Goal: Information Seeking & Learning: Check status

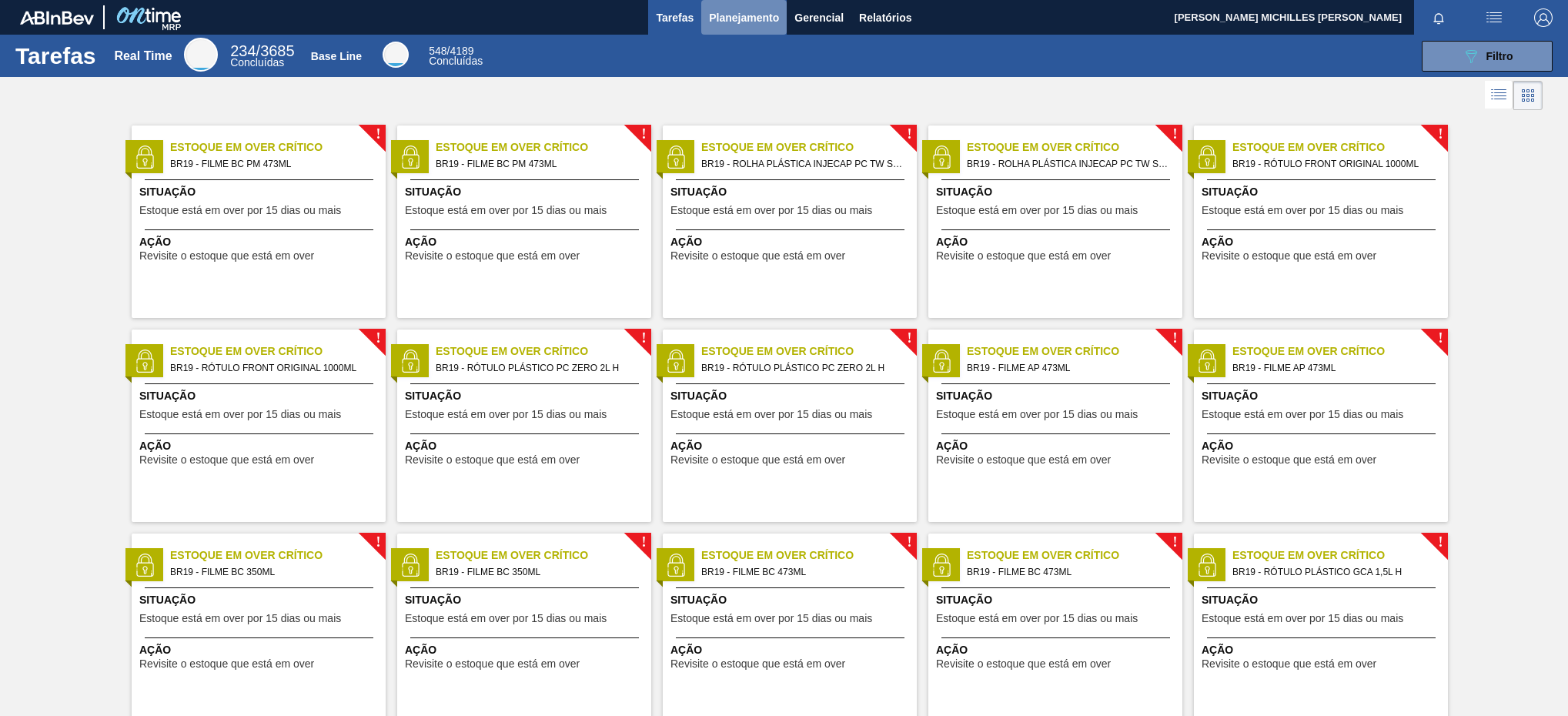
click at [735, 22] on span "Planejamento" at bounding box center [744, 18] width 70 height 19
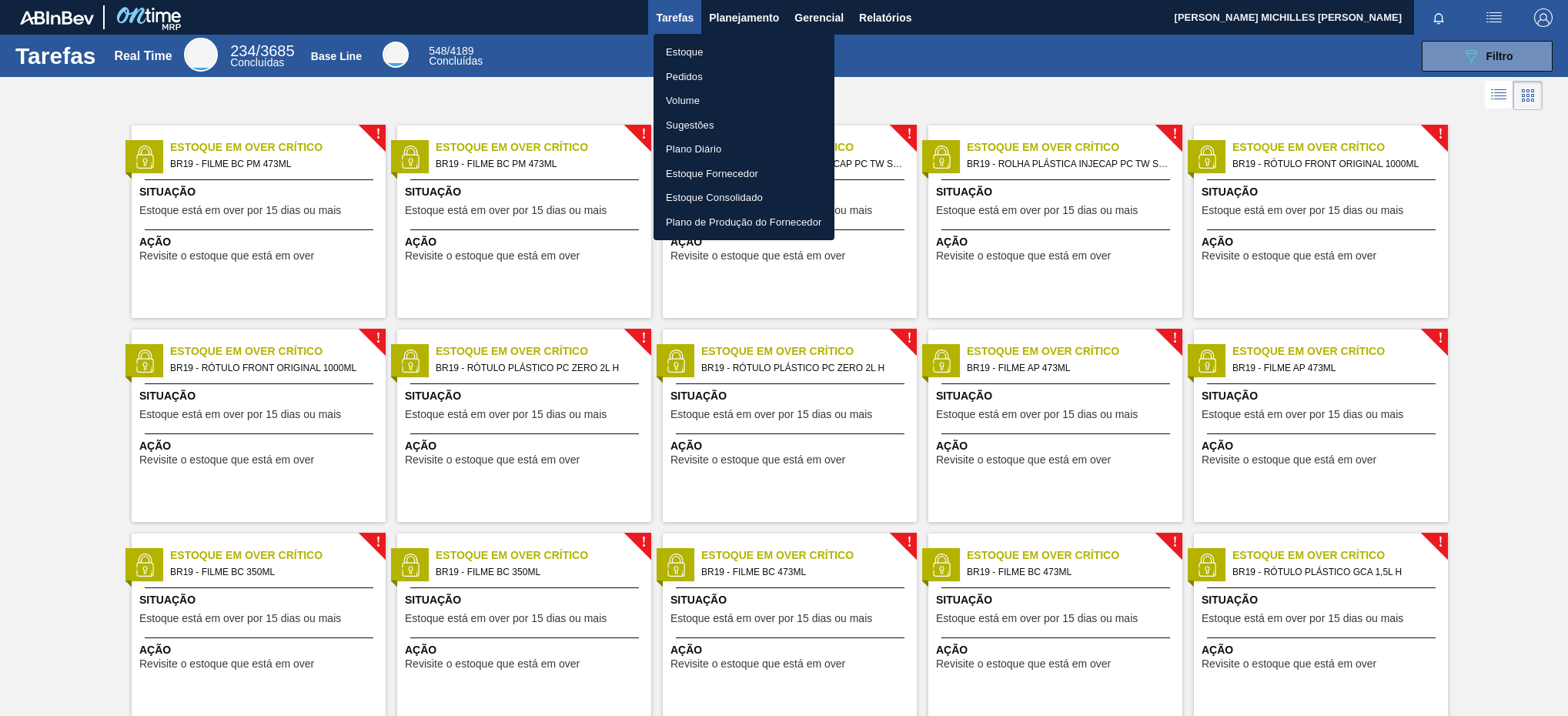
click at [739, 49] on li "Estoque" at bounding box center [744, 52] width 181 height 25
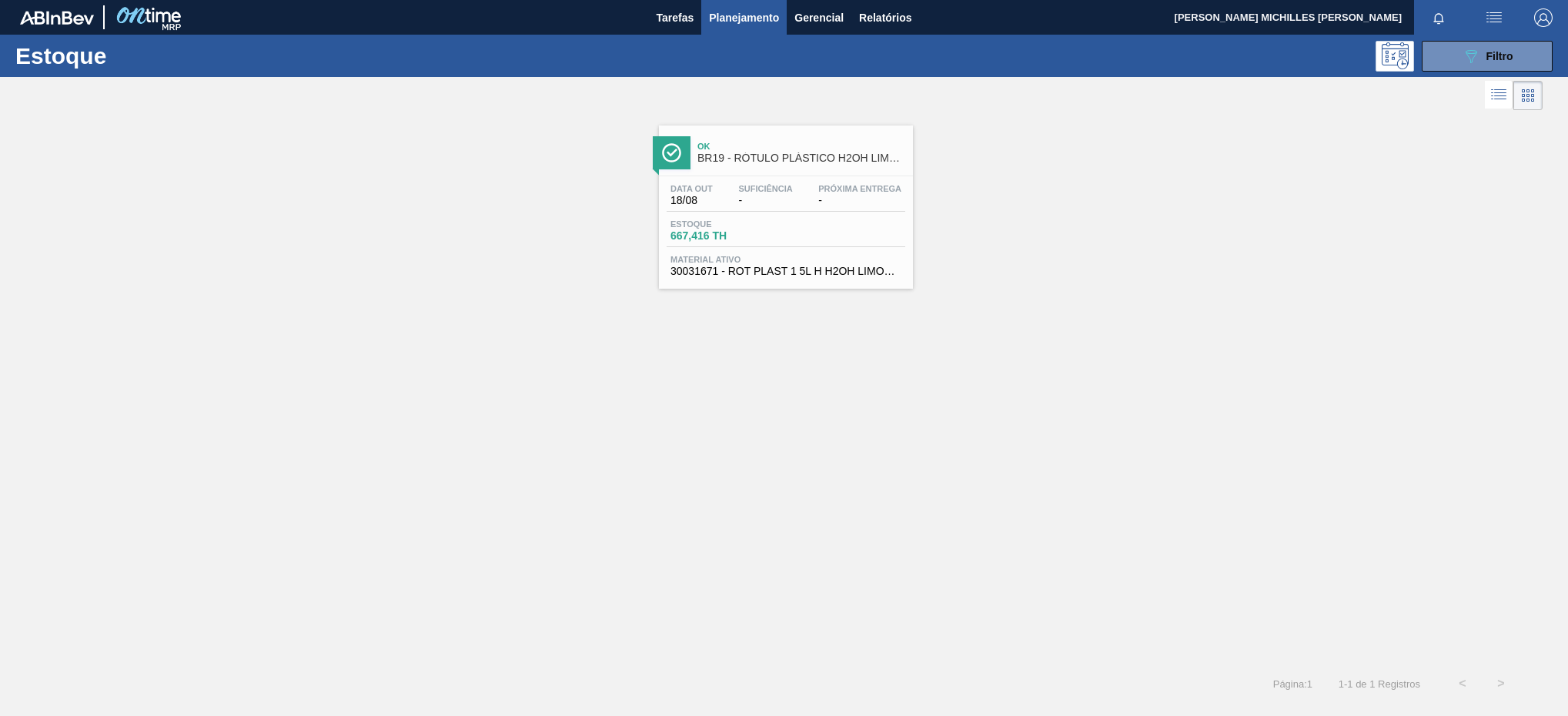
drag, startPoint x: 1533, startPoint y: 52, endPoint x: 1527, endPoint y: 72, distance: 20.9
click at [1530, 54] on button "089F7B8B-B2A5-4AFE-B5C0-19BA573D28AC Filtro" at bounding box center [1488, 55] width 131 height 30
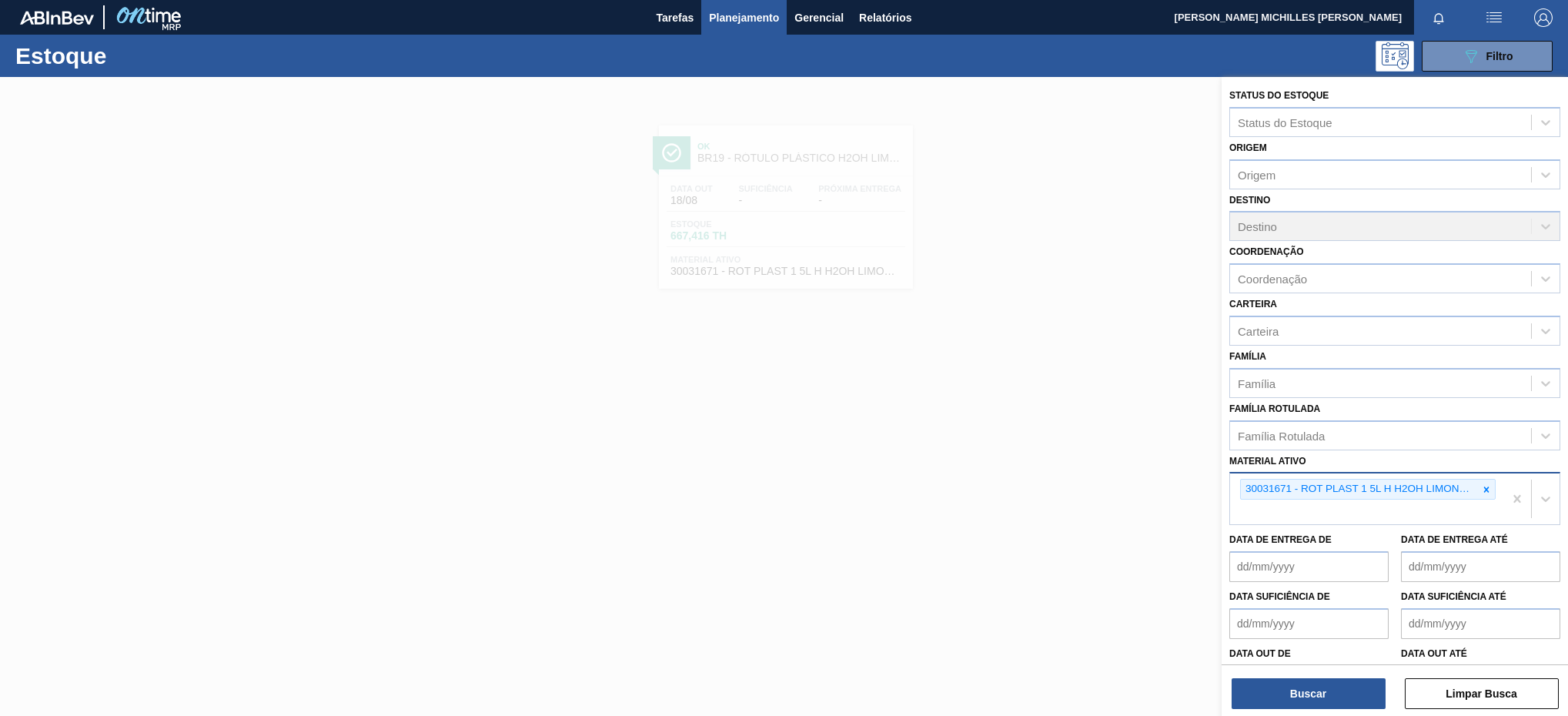
click at [1477, 490] on div at bounding box center [1486, 489] width 17 height 20
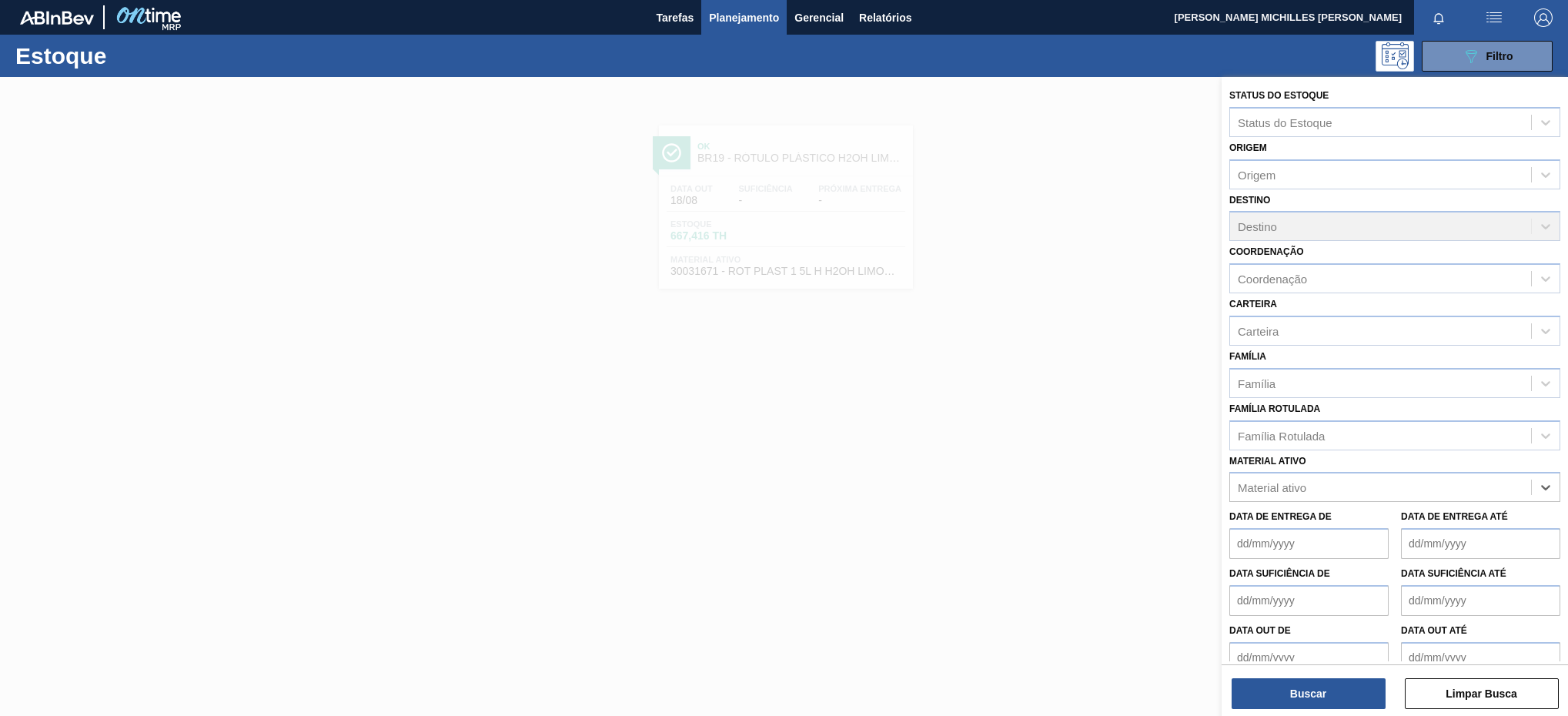
paste ativo "30003608"
type ativo "30003608"
click at [1457, 520] on div "30003608 - FILME CONTRATIL;PET;LISO;460MM;PISTA 50" at bounding box center [1395, 525] width 331 height 28
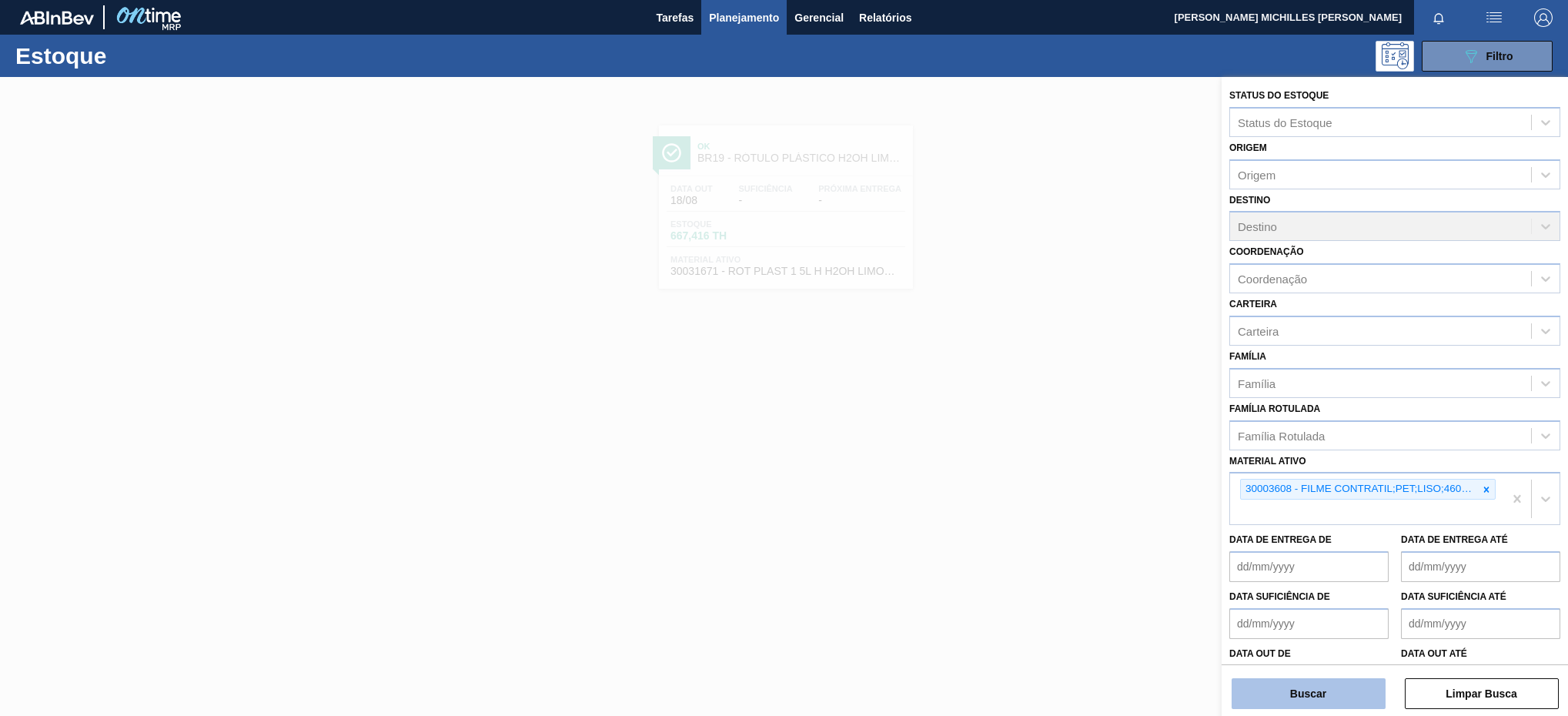
click at [1307, 697] on button "Buscar" at bounding box center [1308, 693] width 154 height 30
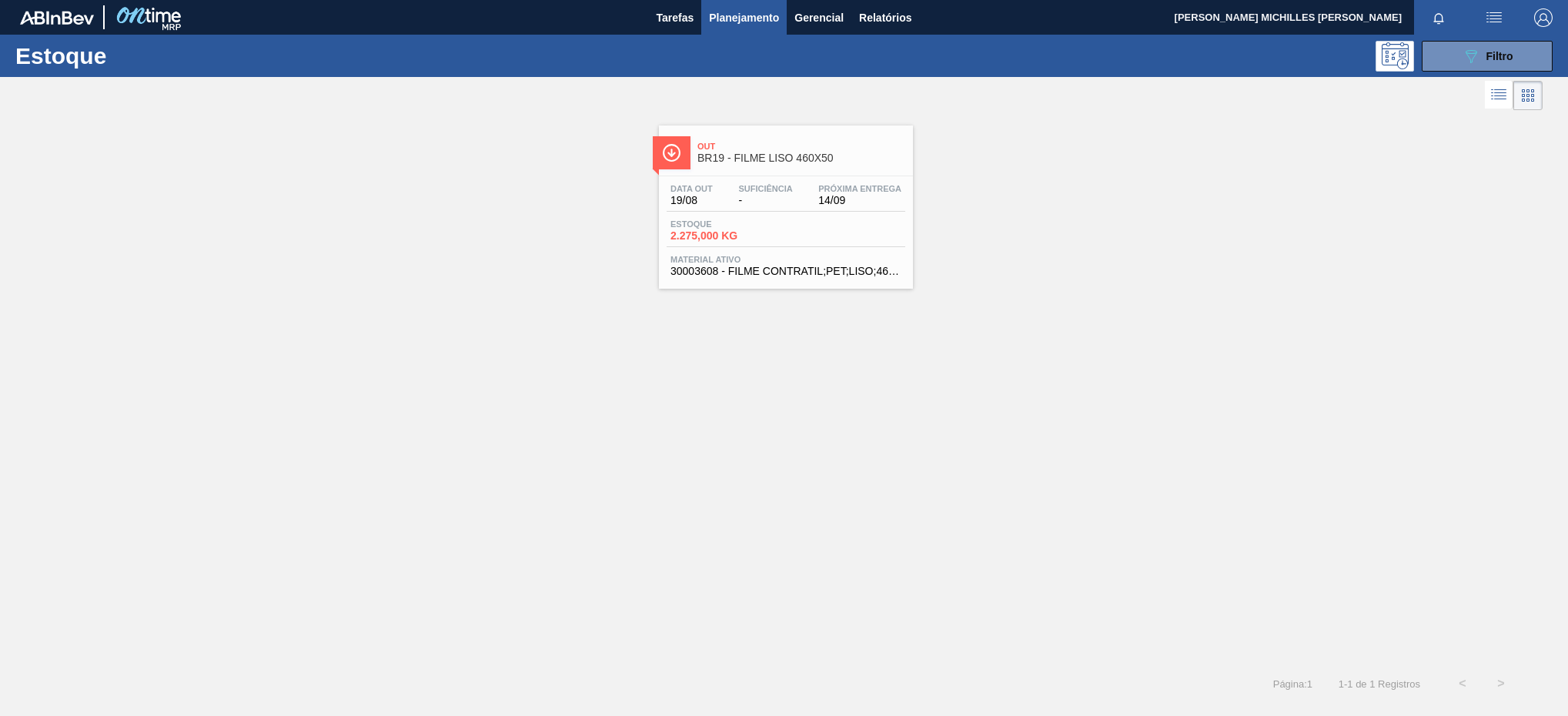
click at [774, 229] on span "Estoque" at bounding box center [725, 224] width 108 height 9
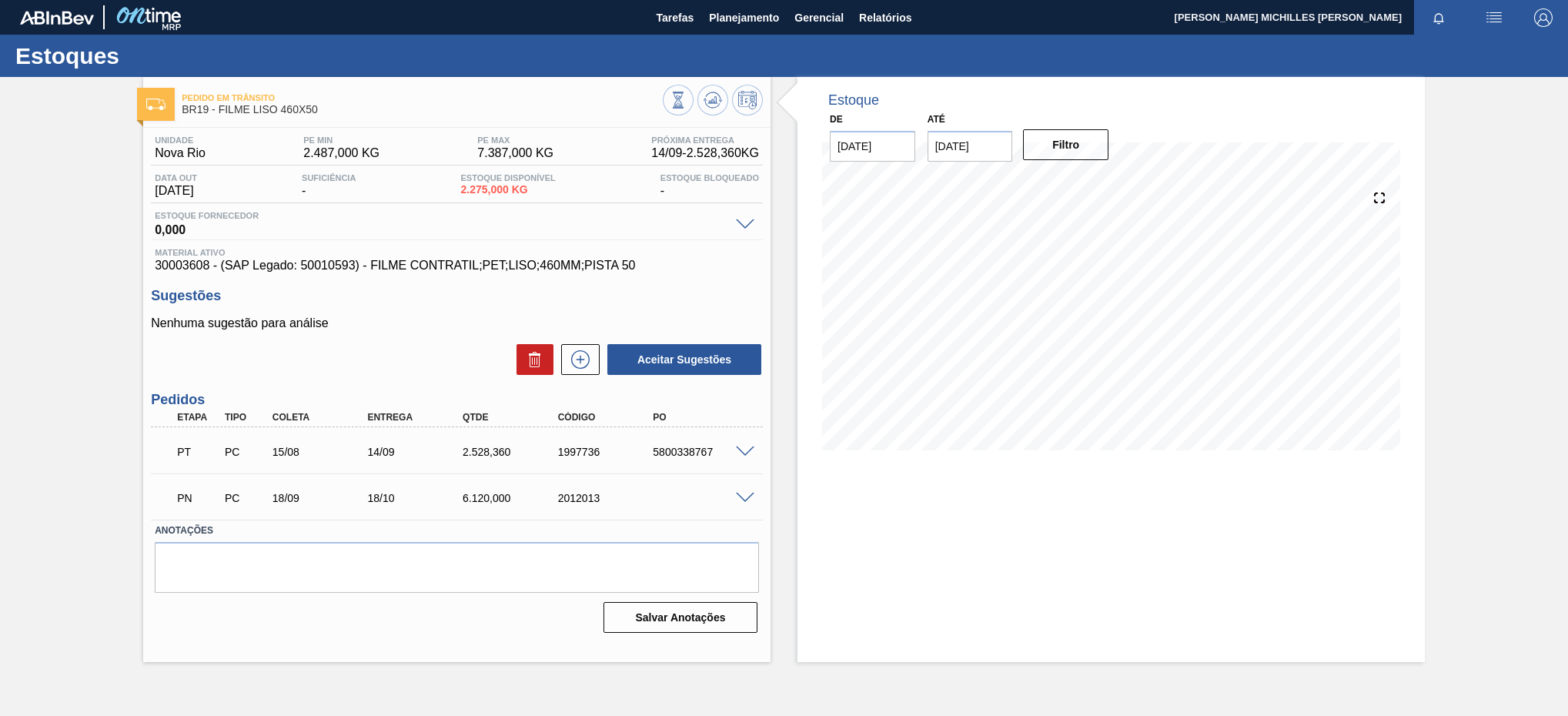
click at [191, 271] on span "30003608 - (SAP Legado: 50010593) - FILME CONTRATIL;PET;LISO;460MM;PISTA 50" at bounding box center [457, 265] width 604 height 14
click at [772, 15] on span "Planejamento" at bounding box center [744, 18] width 70 height 19
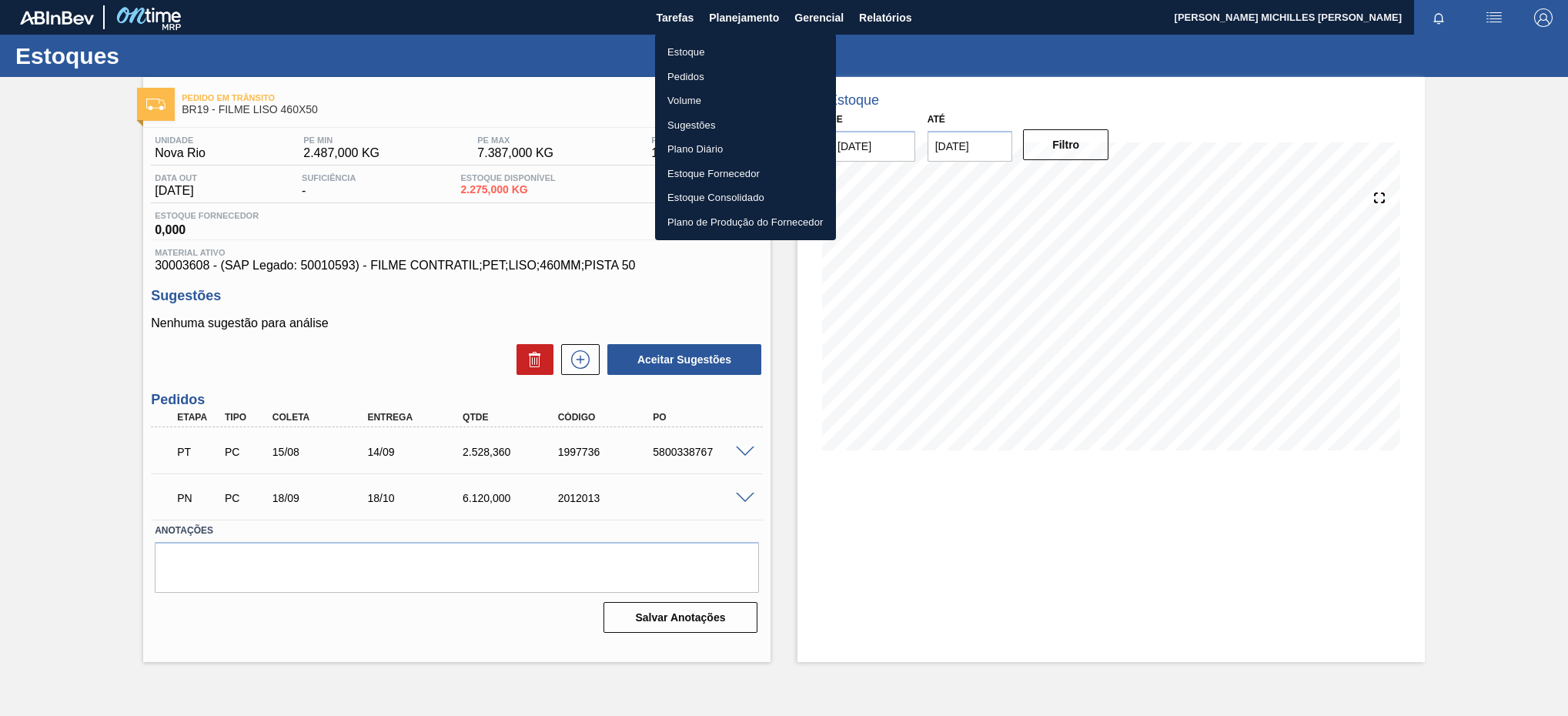
click at [729, 52] on li "Estoque" at bounding box center [746, 52] width 181 height 25
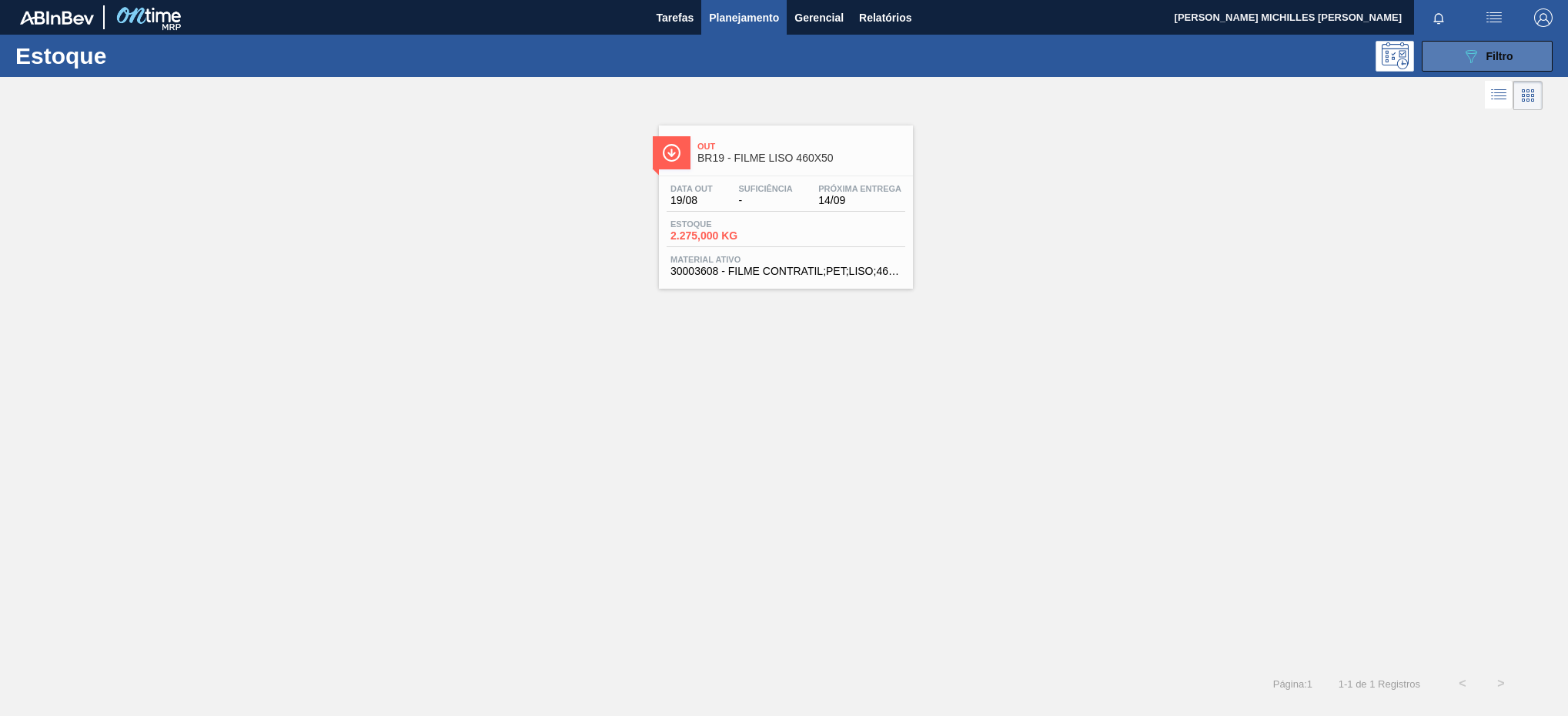
click at [1488, 69] on button "089F7B8B-B2A5-4AFE-B5C0-19BA573D28AC Filtro" at bounding box center [1488, 55] width 131 height 30
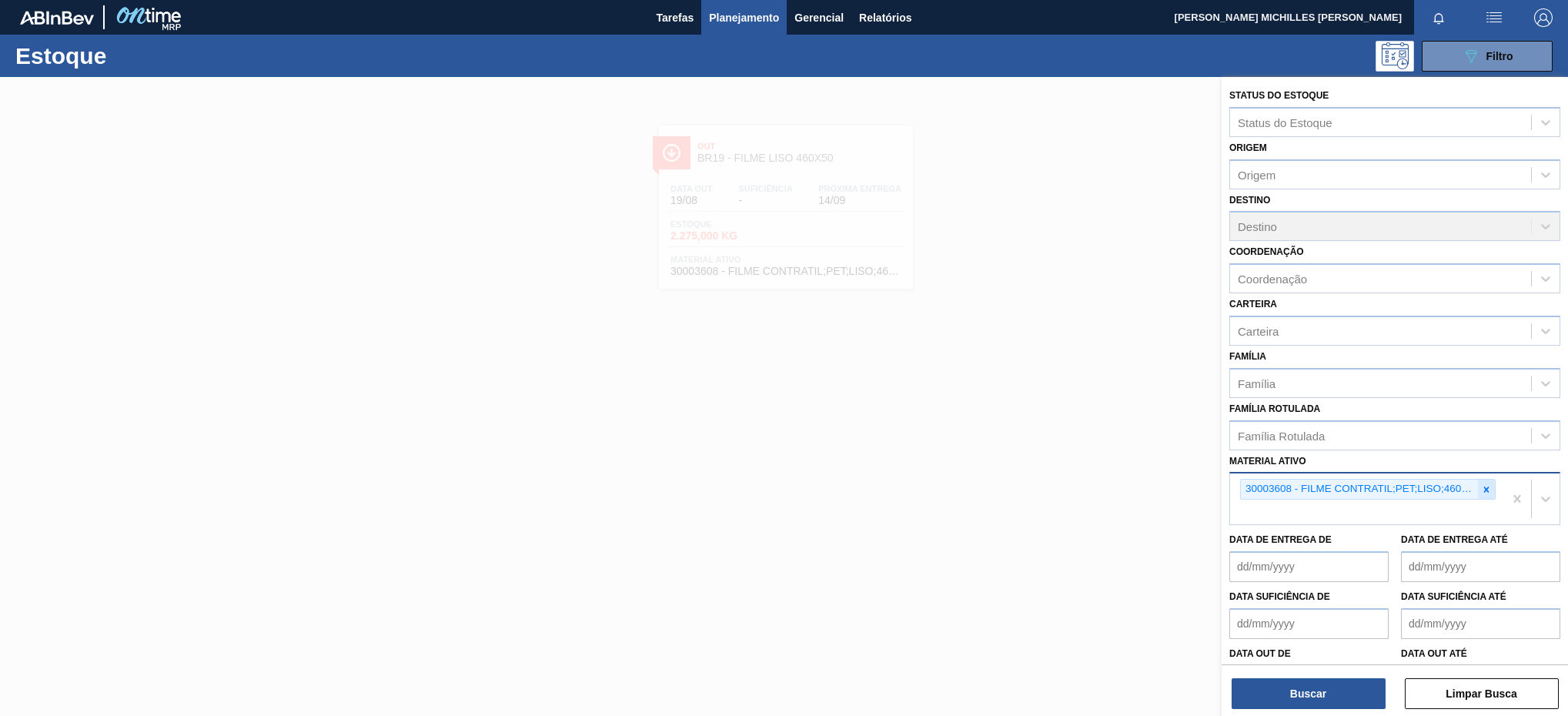
click at [1484, 490] on icon at bounding box center [1486, 489] width 5 height 5
paste ativo "30034502"
type ativo "30034502"
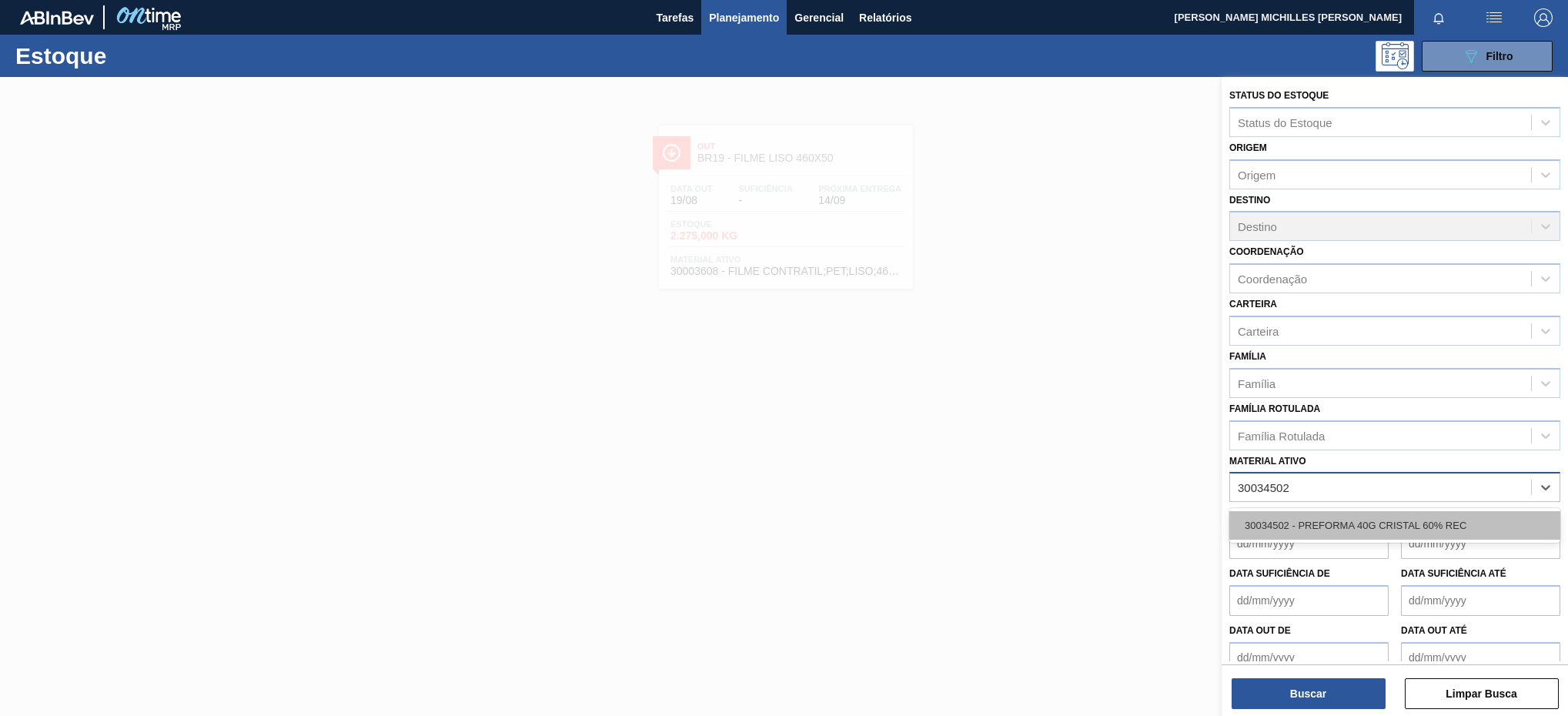
click at [1420, 522] on div "30034502 - PREFORMA 40G CRISTAL 60% REC" at bounding box center [1395, 525] width 331 height 28
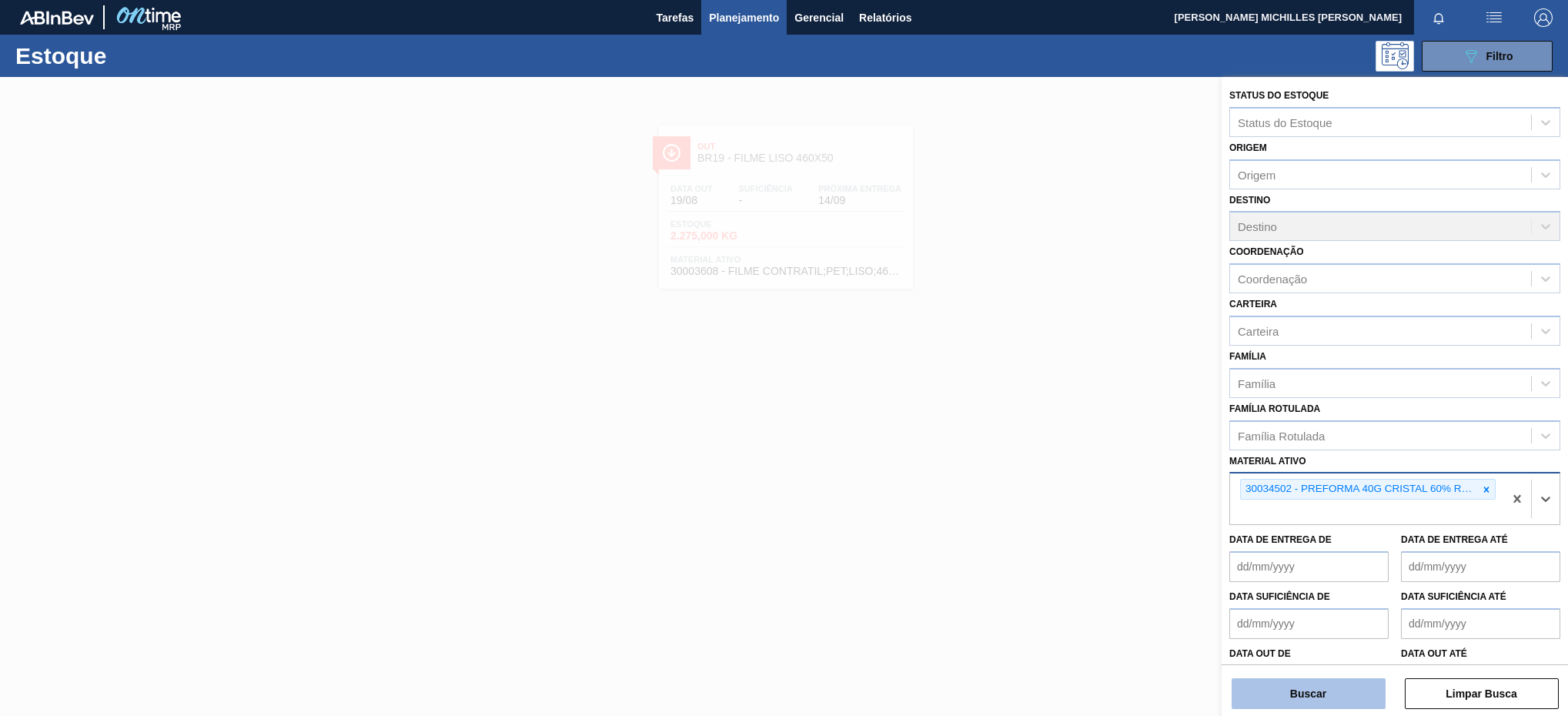
click at [1313, 704] on button "Buscar" at bounding box center [1308, 693] width 154 height 30
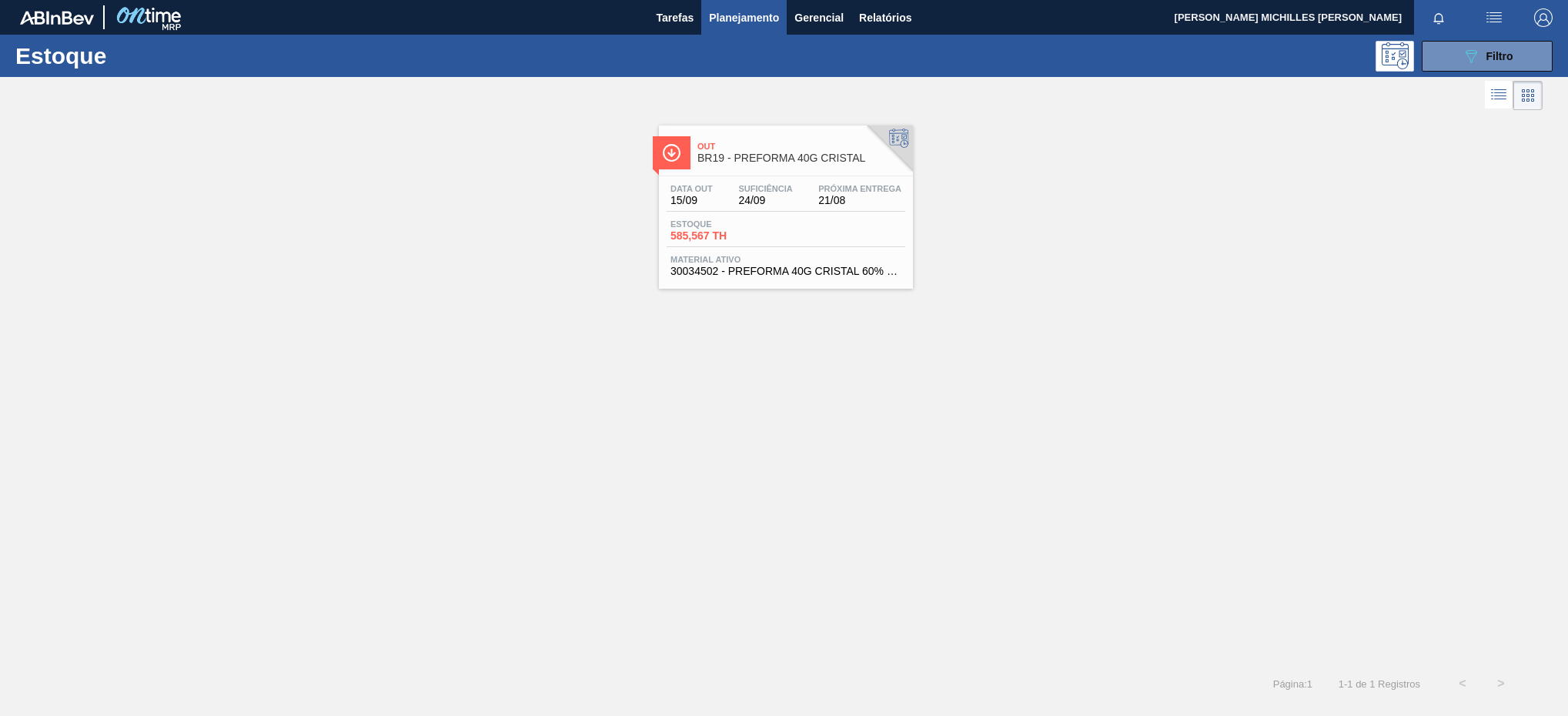
click at [787, 236] on div "Estoque 585,567 TH" at bounding box center [786, 233] width 239 height 27
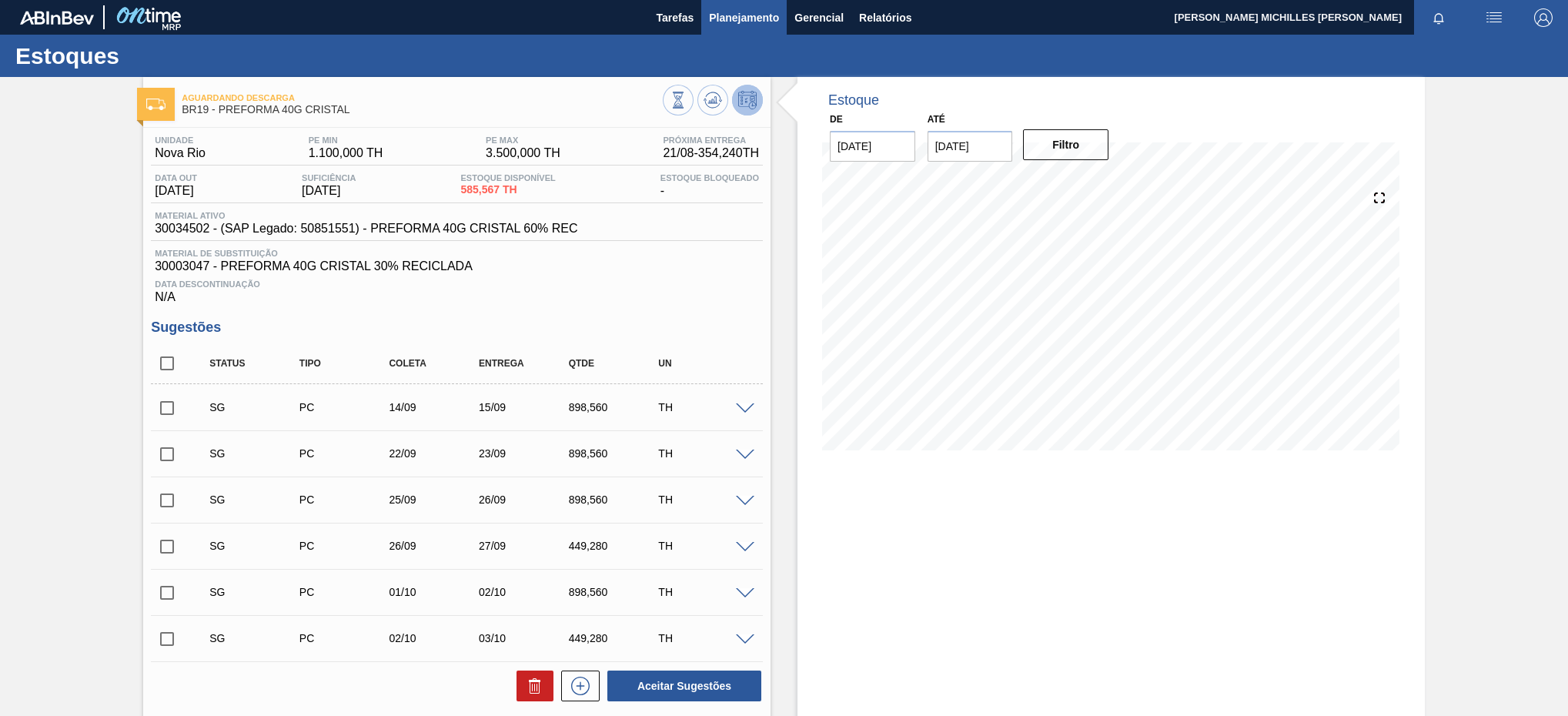
click at [746, 20] on span "Planejamento" at bounding box center [744, 18] width 70 height 19
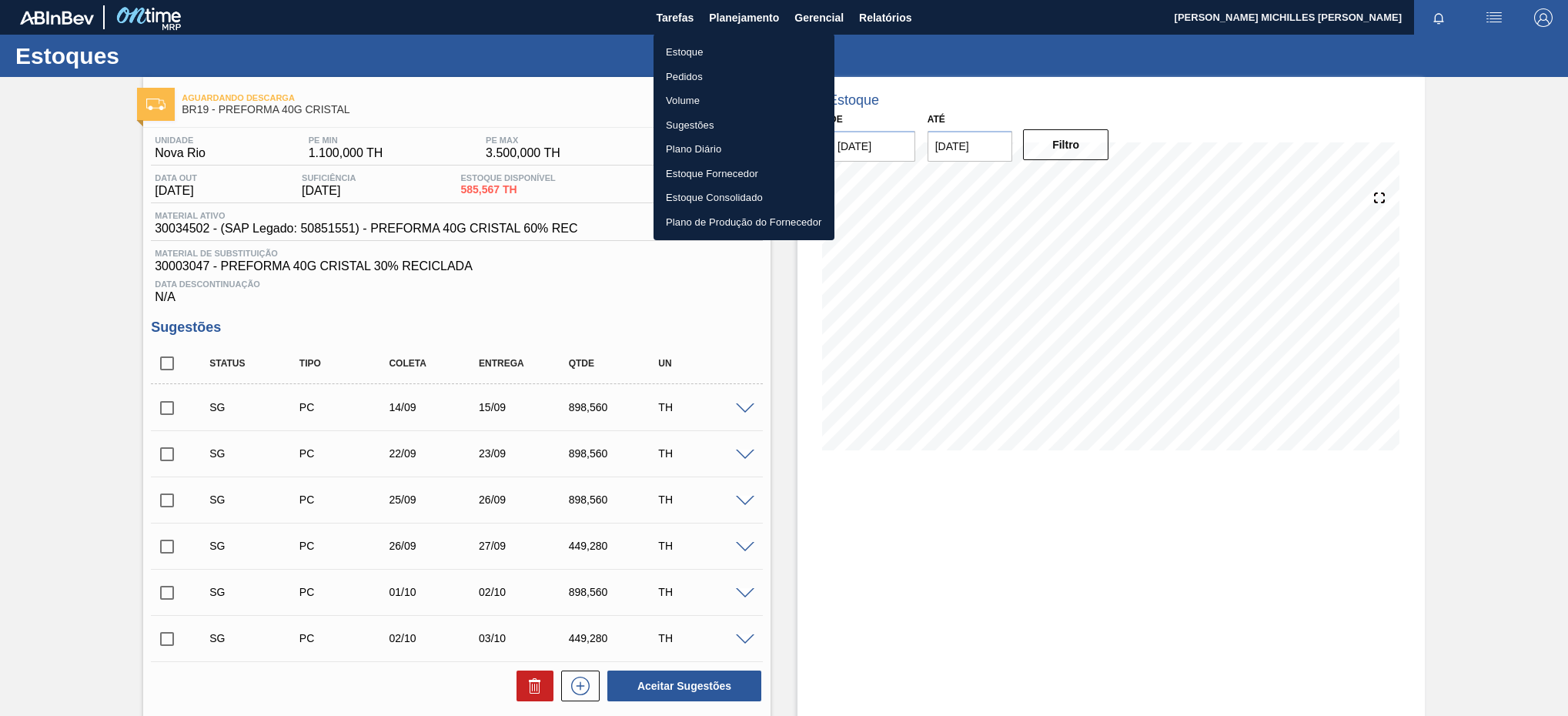
click at [755, 48] on li "Estoque" at bounding box center [744, 52] width 181 height 25
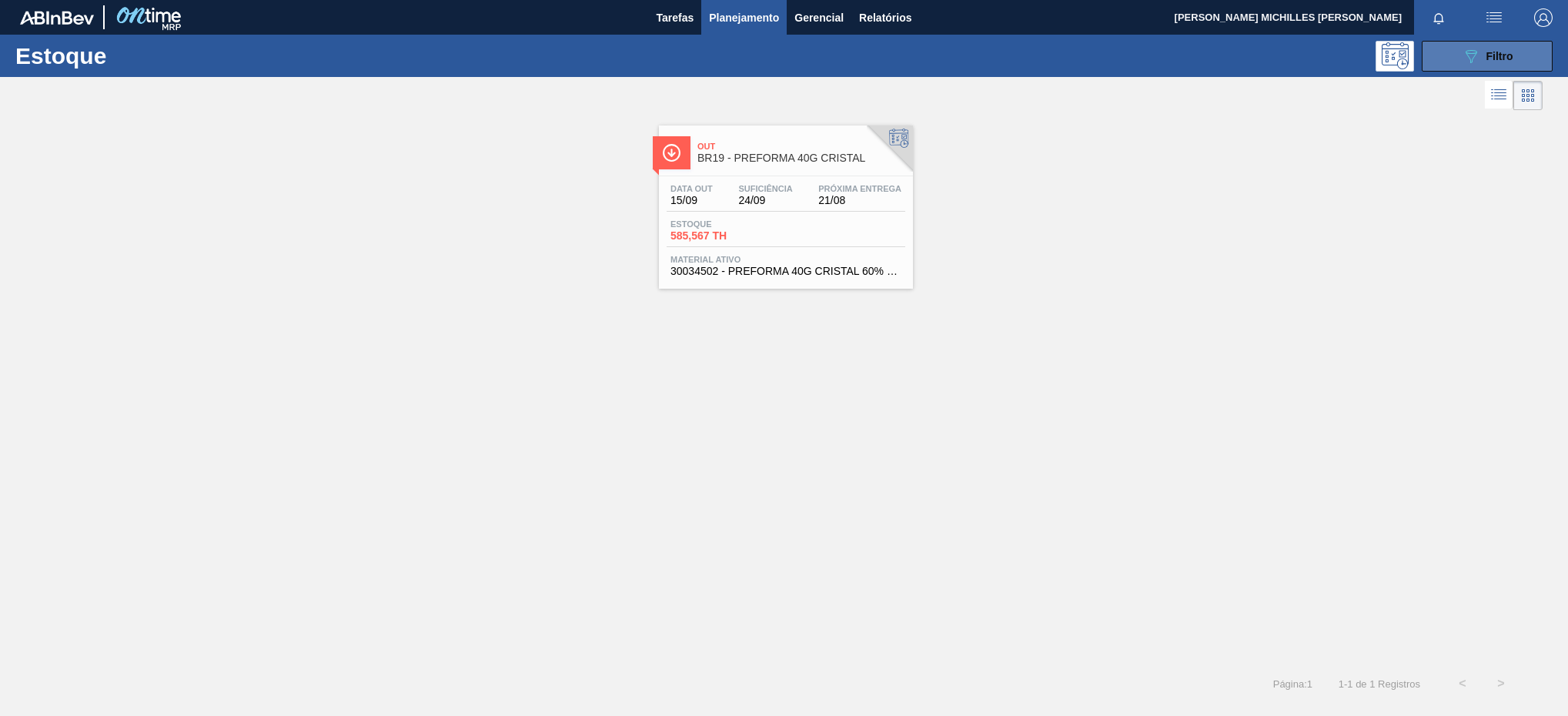
click at [1481, 52] on div "089F7B8B-B2A5-4AFE-B5C0-19BA573D28AC Filtro" at bounding box center [1488, 56] width 52 height 19
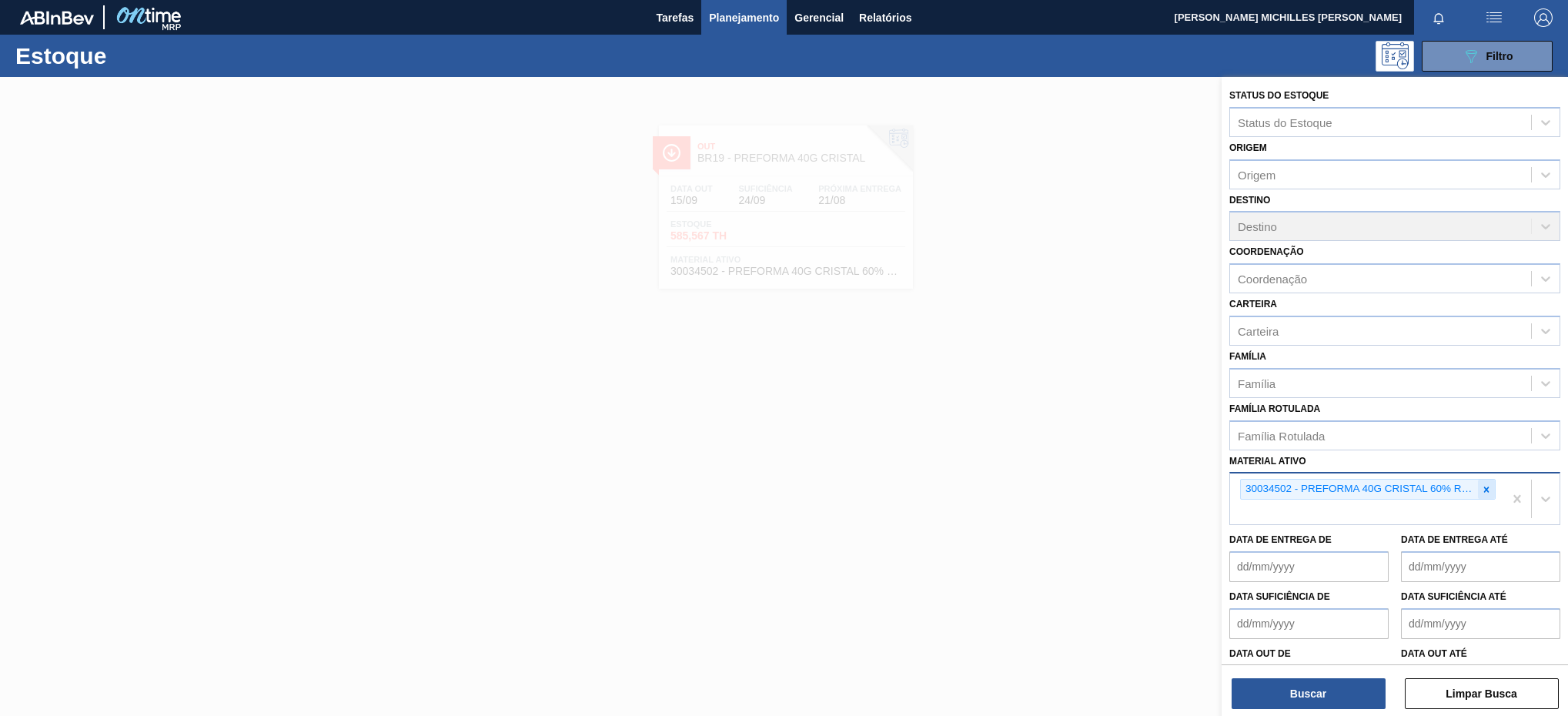
click at [1484, 490] on icon at bounding box center [1486, 490] width 11 height 11
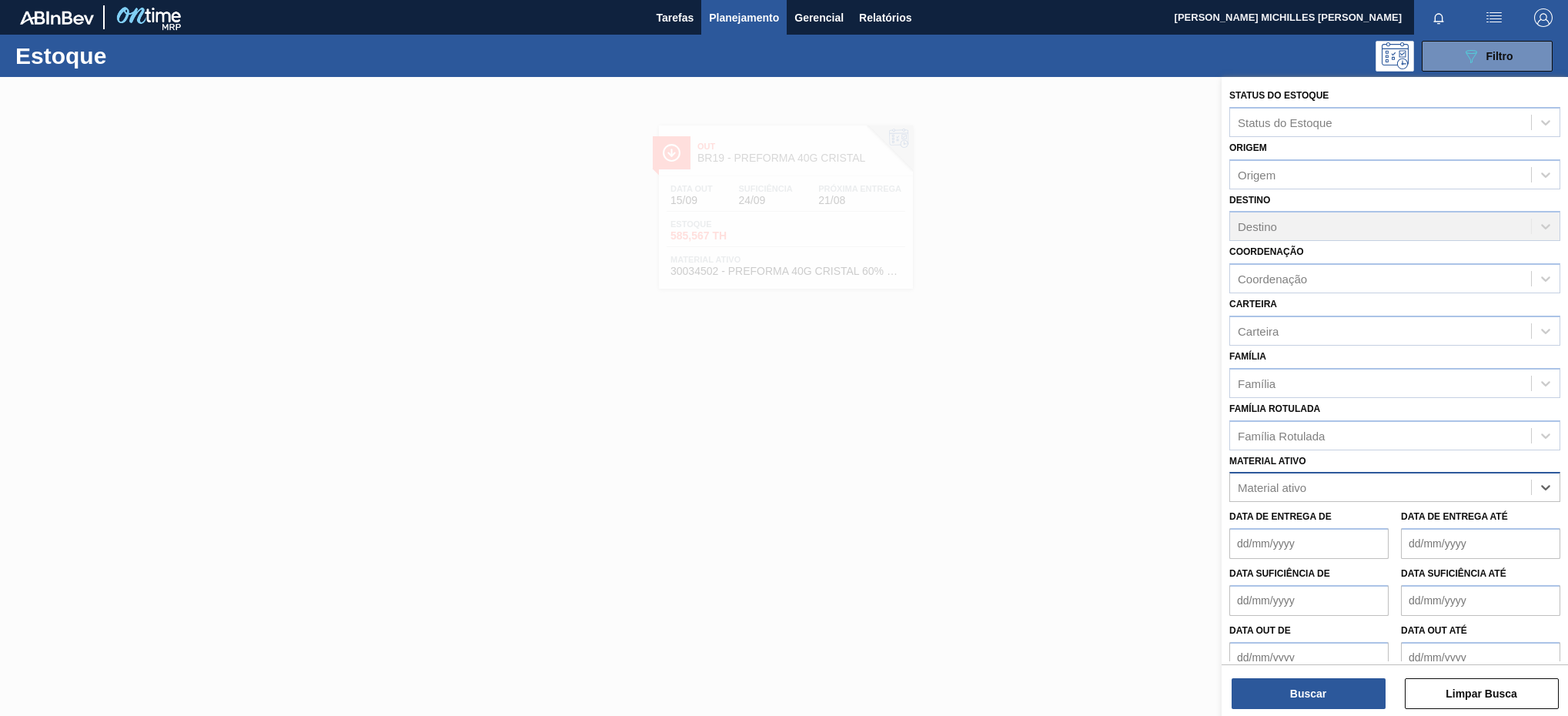
paste ativo "30003623"
type ativo "30003623"
drag, startPoint x: 1400, startPoint y: 532, endPoint x: 1384, endPoint y: 565, distance: 36.7
click at [1399, 533] on div "30003623 - FILME STRETCH;500 MM;23 MICRA;;HISTRETCH" at bounding box center [1395, 525] width 331 height 28
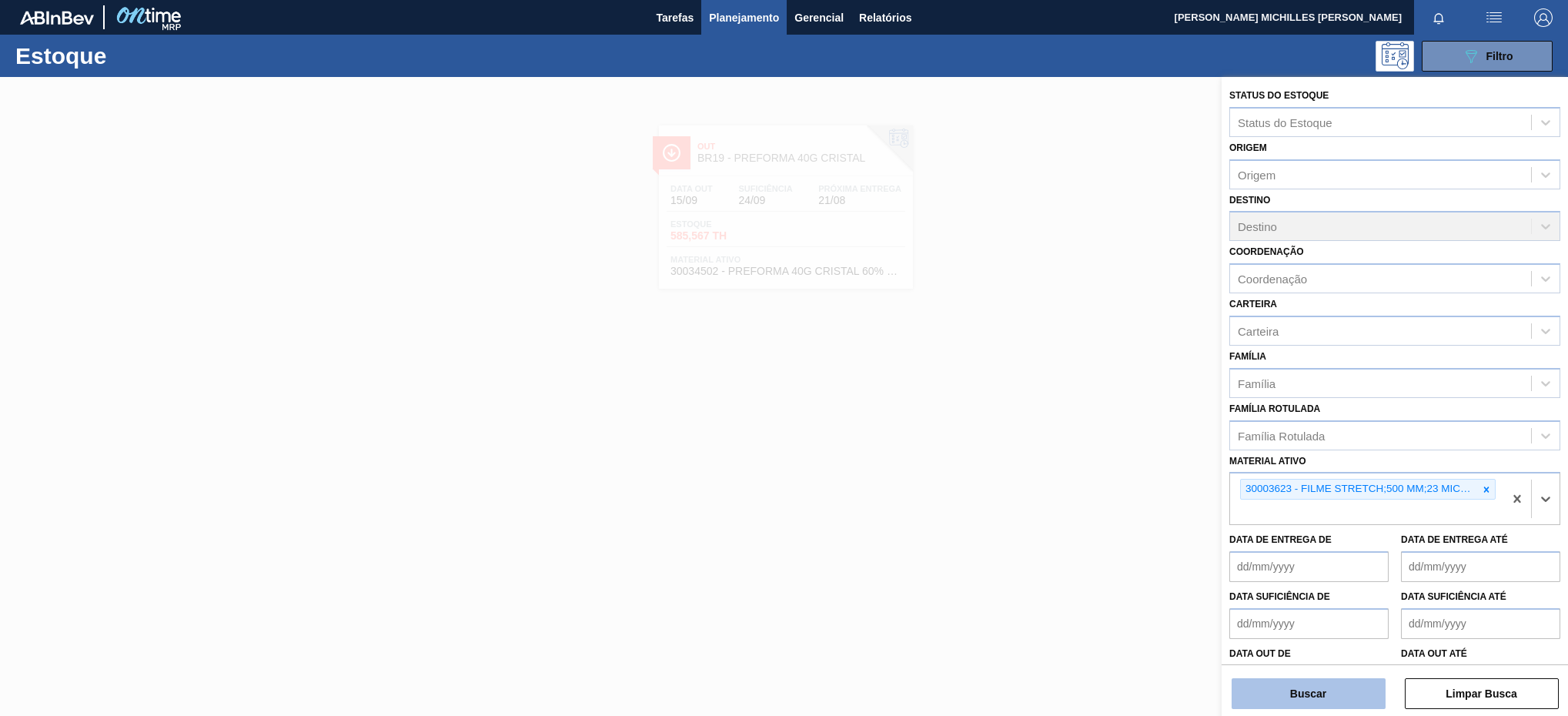
click at [1349, 681] on button "Buscar" at bounding box center [1308, 693] width 154 height 30
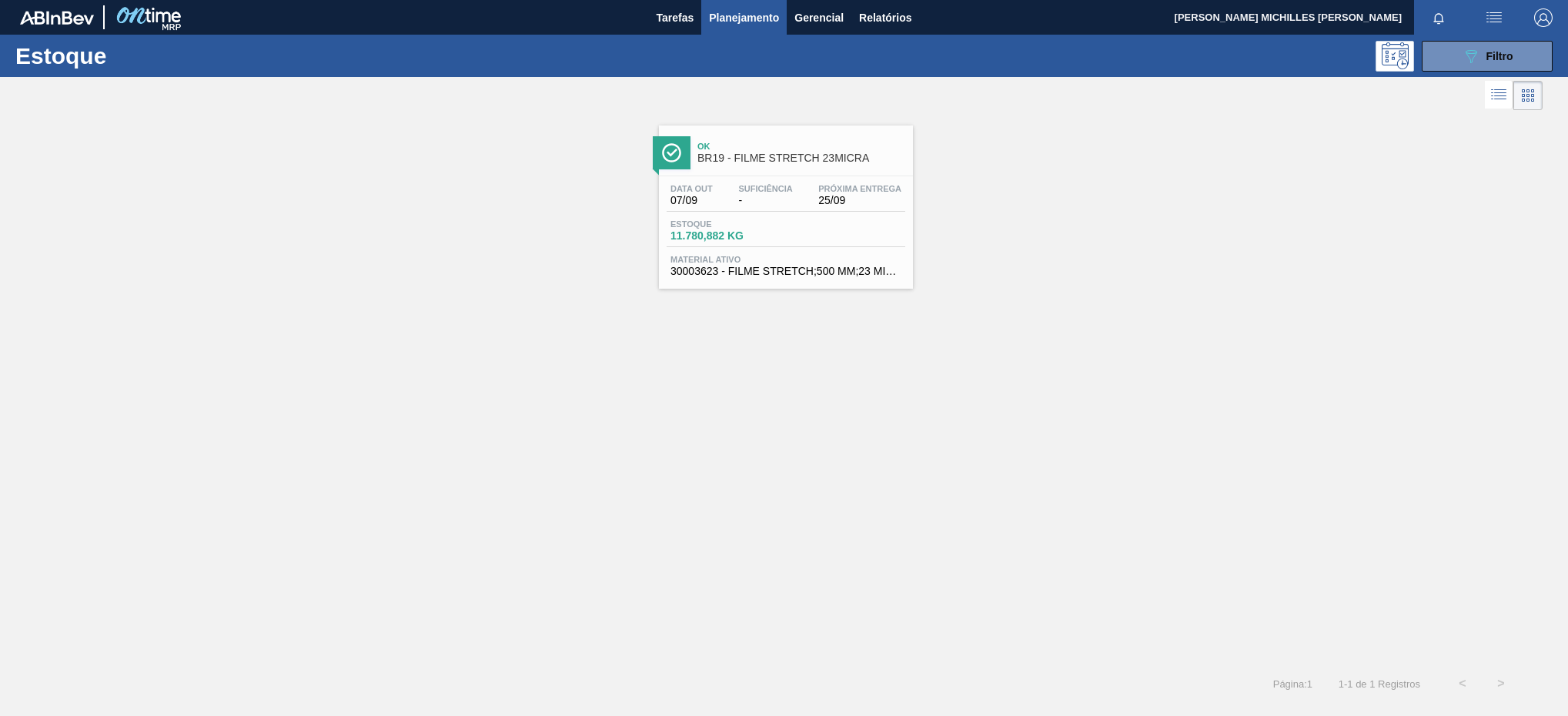
click at [776, 198] on span "-" at bounding box center [764, 200] width 54 height 12
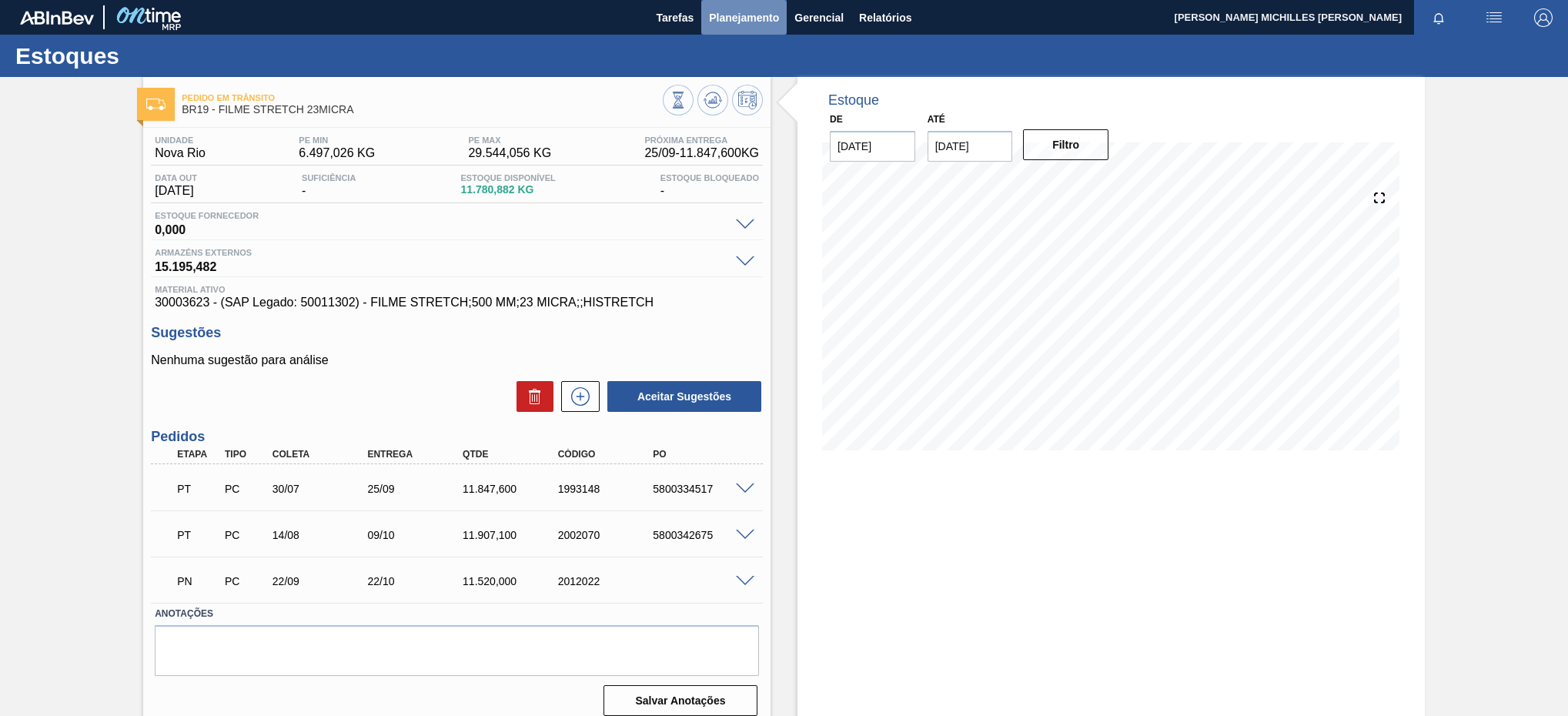
click at [737, 12] on span "Planejamento" at bounding box center [744, 18] width 70 height 19
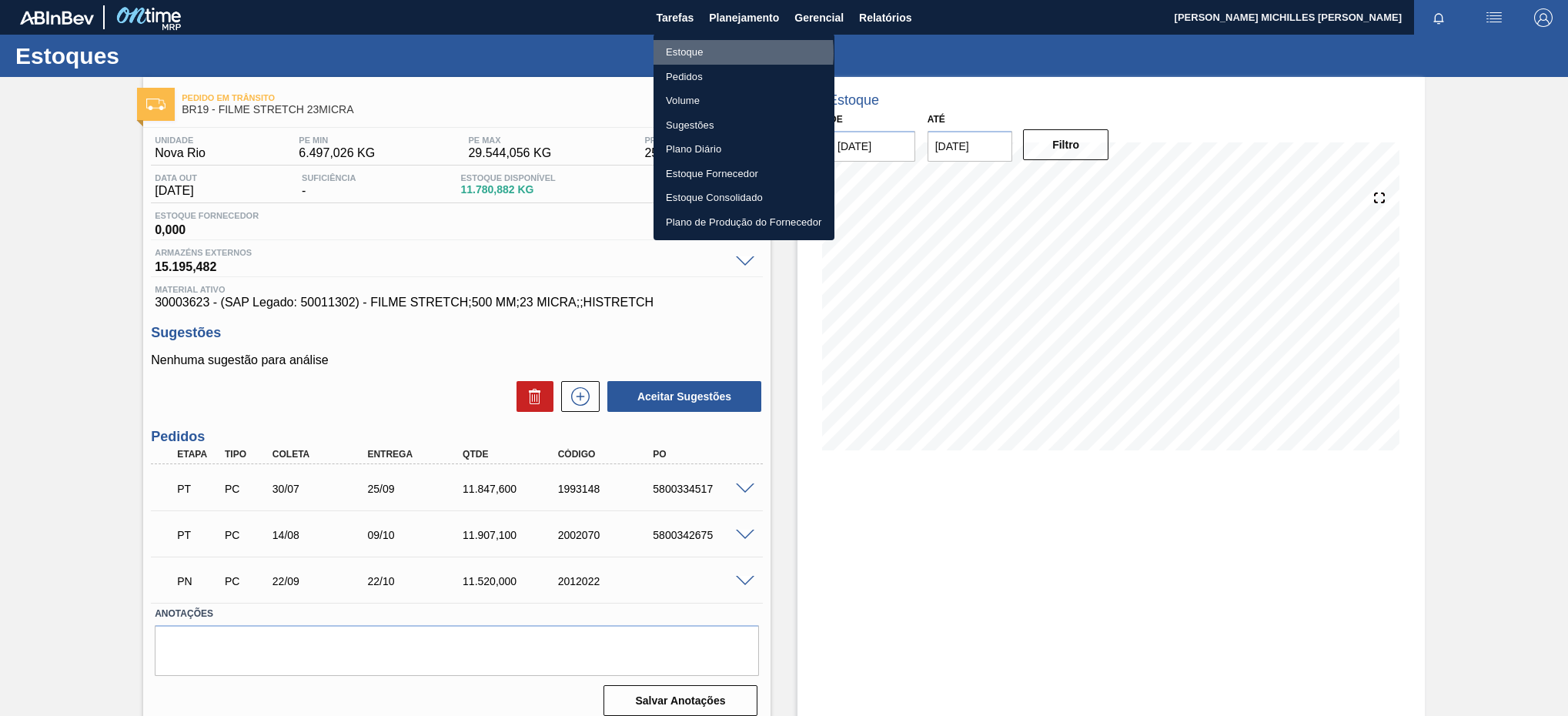
click at [702, 53] on li "Estoque" at bounding box center [744, 52] width 181 height 25
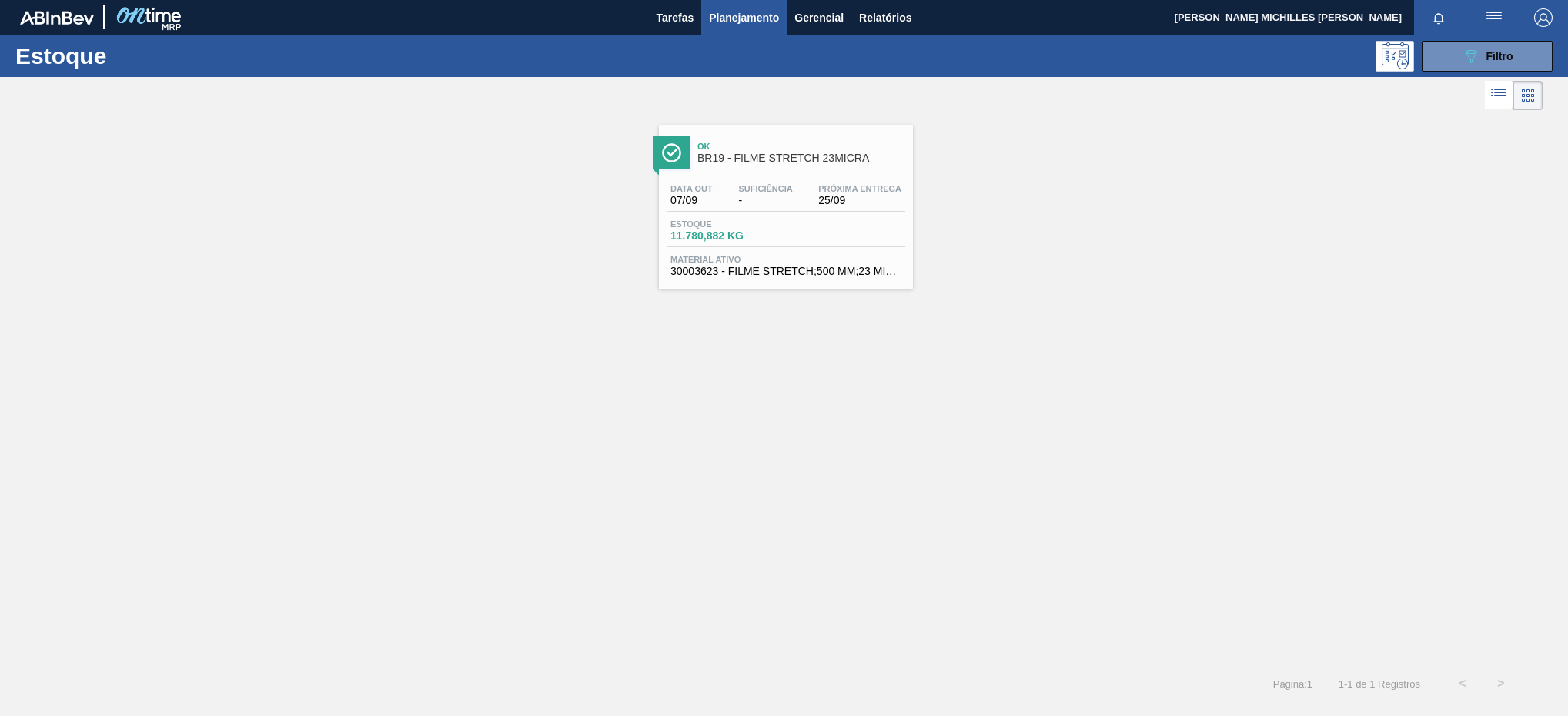
click at [1485, 37] on div "Estoque 089F7B8B-B2A5-4AFE-B5C0-19BA573D28AC Filtro" at bounding box center [784, 55] width 1568 height 42
click at [1478, 51] on icon "089F7B8B-B2A5-4AFE-B5C0-19BA573D28AC" at bounding box center [1471, 56] width 19 height 19
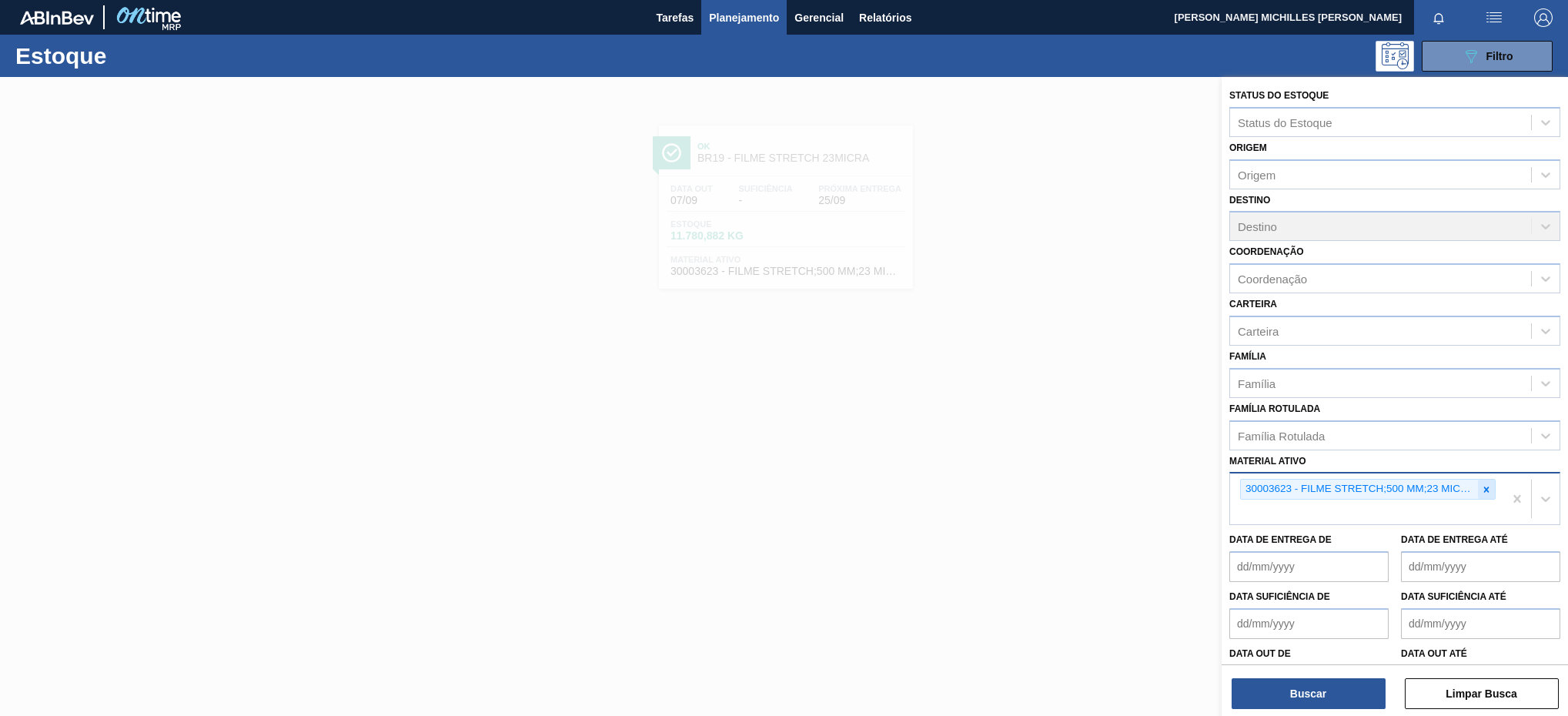
click at [1485, 485] on icon at bounding box center [1486, 490] width 11 height 11
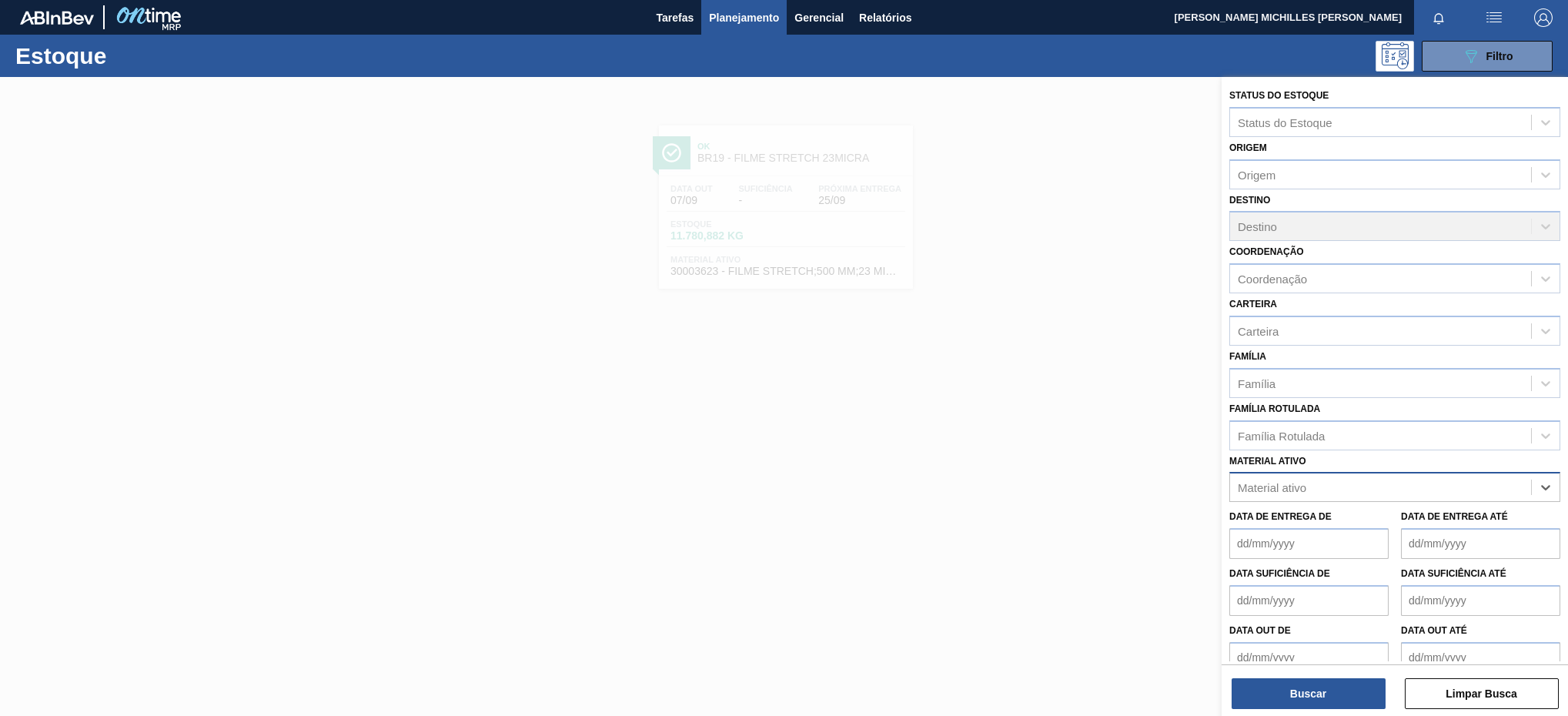
paste ativo "20005590"
type ativo "20005590"
click at [1441, 522] on div "20005590 - ROT FRONT BOHEMIA 300 429 CX96MIL" at bounding box center [1395, 525] width 331 height 28
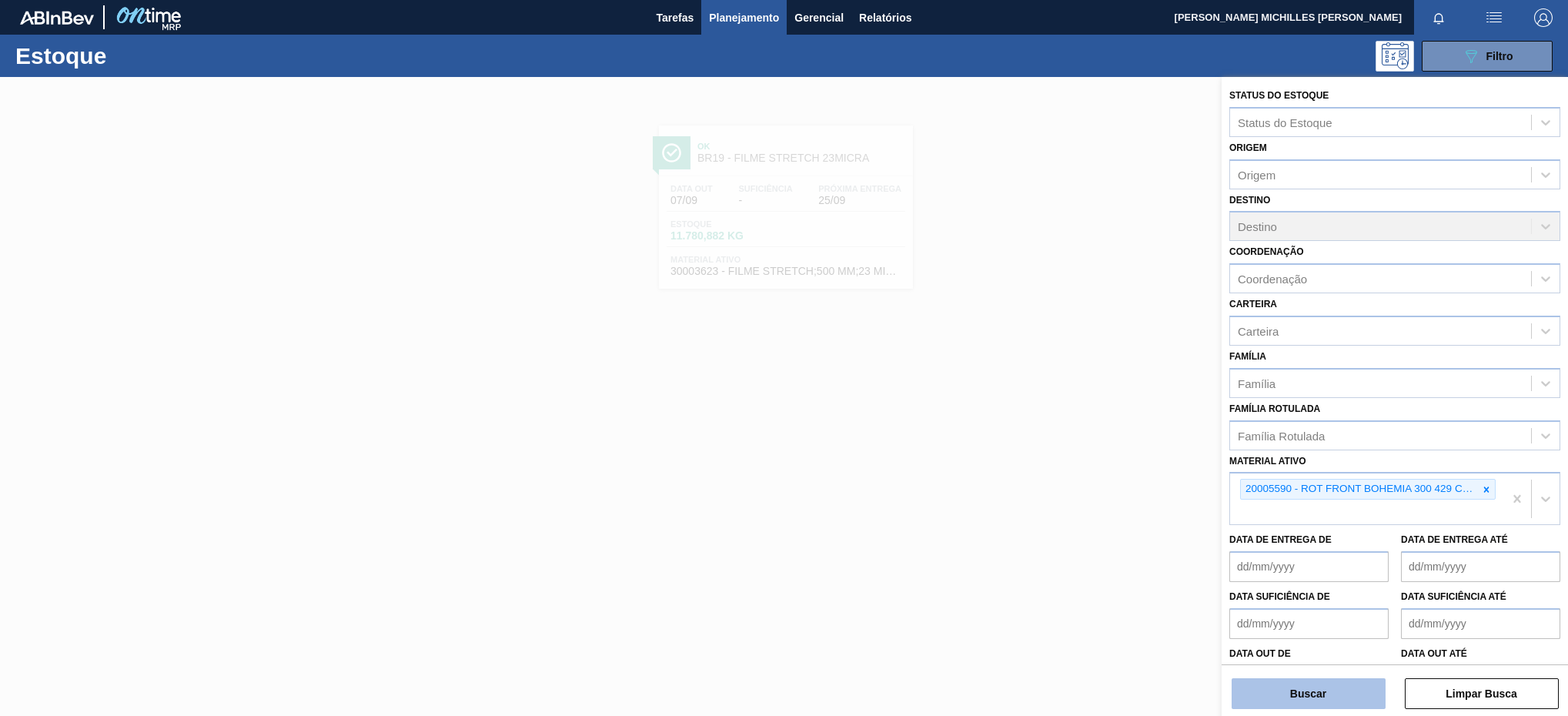
click at [1331, 688] on button "Buscar" at bounding box center [1308, 693] width 154 height 30
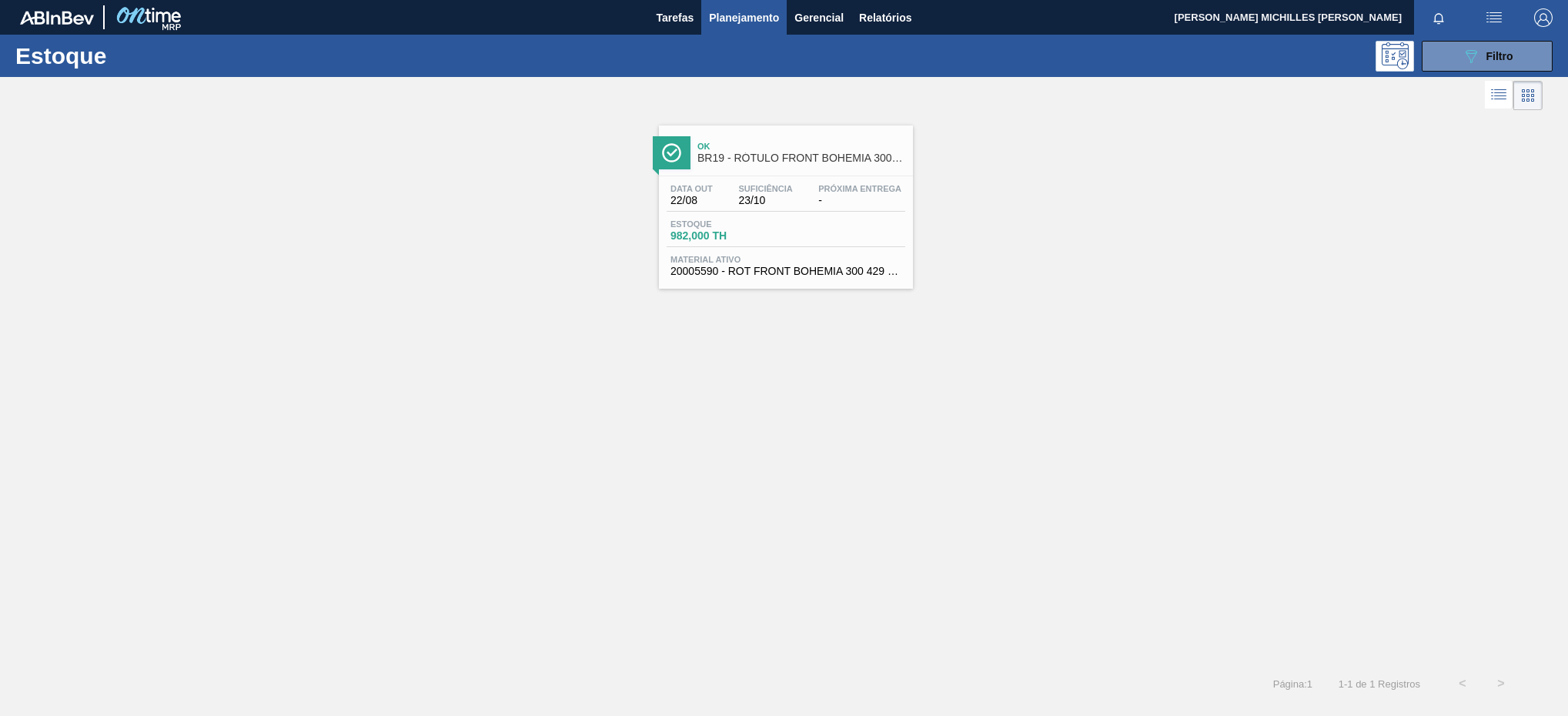
click at [808, 208] on div "Data out 22/08 Suficiência 23/10 Próxima Entrega -" at bounding box center [786, 198] width 239 height 27
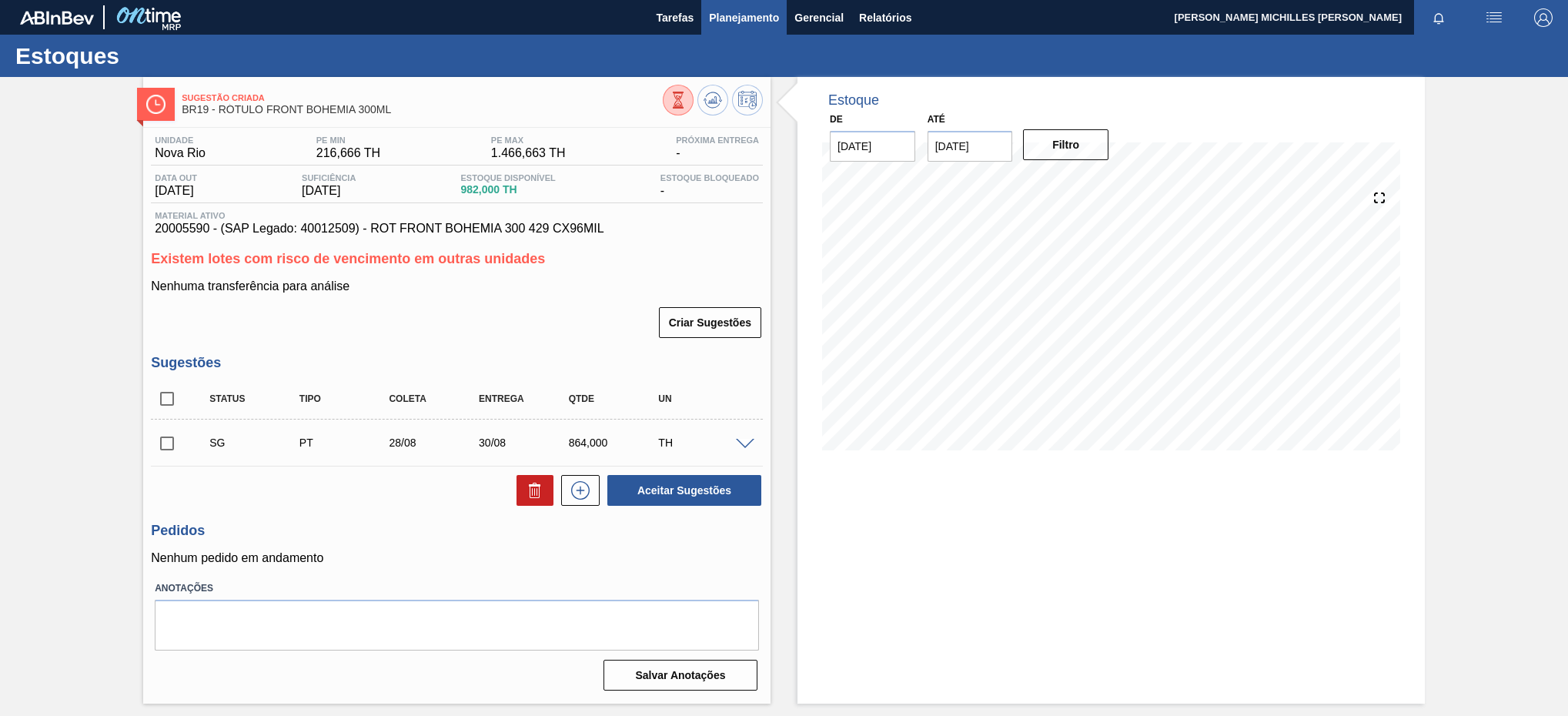
click at [727, 22] on span "Planejamento" at bounding box center [744, 18] width 70 height 19
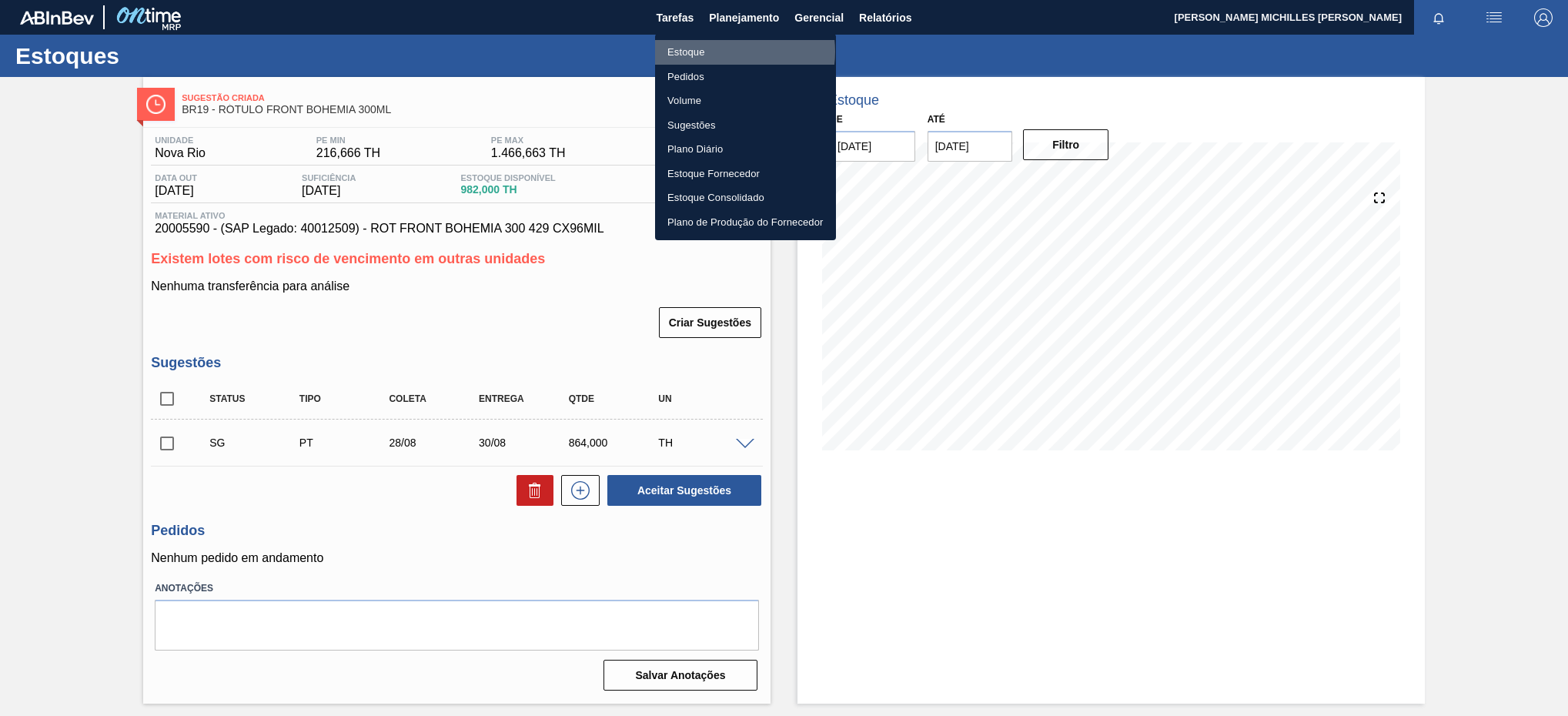
click at [730, 52] on li "Estoque" at bounding box center [746, 52] width 181 height 25
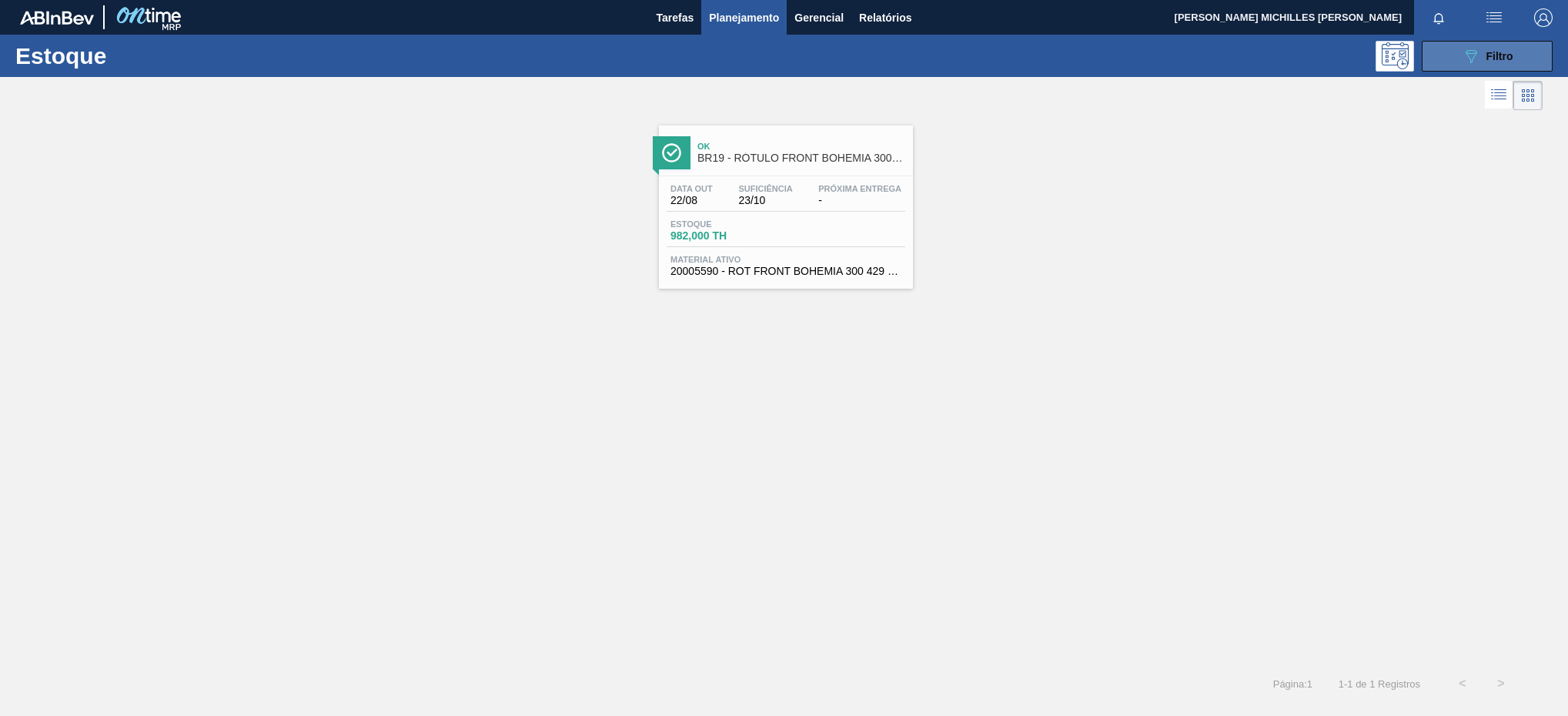
click at [1483, 56] on div "089F7B8B-B2A5-4AFE-B5C0-19BA573D28AC Filtro" at bounding box center [1488, 56] width 52 height 19
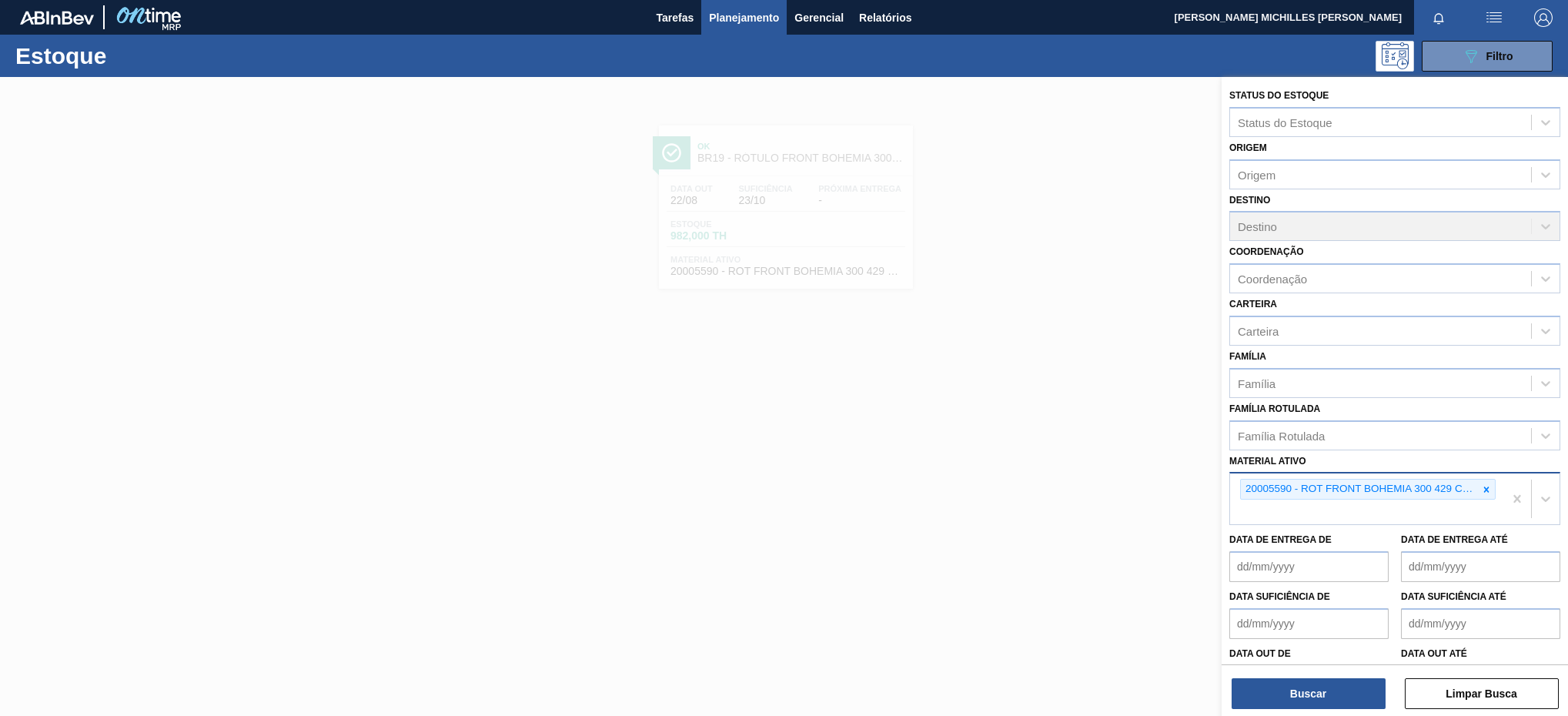
click at [1481, 486] on div at bounding box center [1486, 489] width 17 height 20
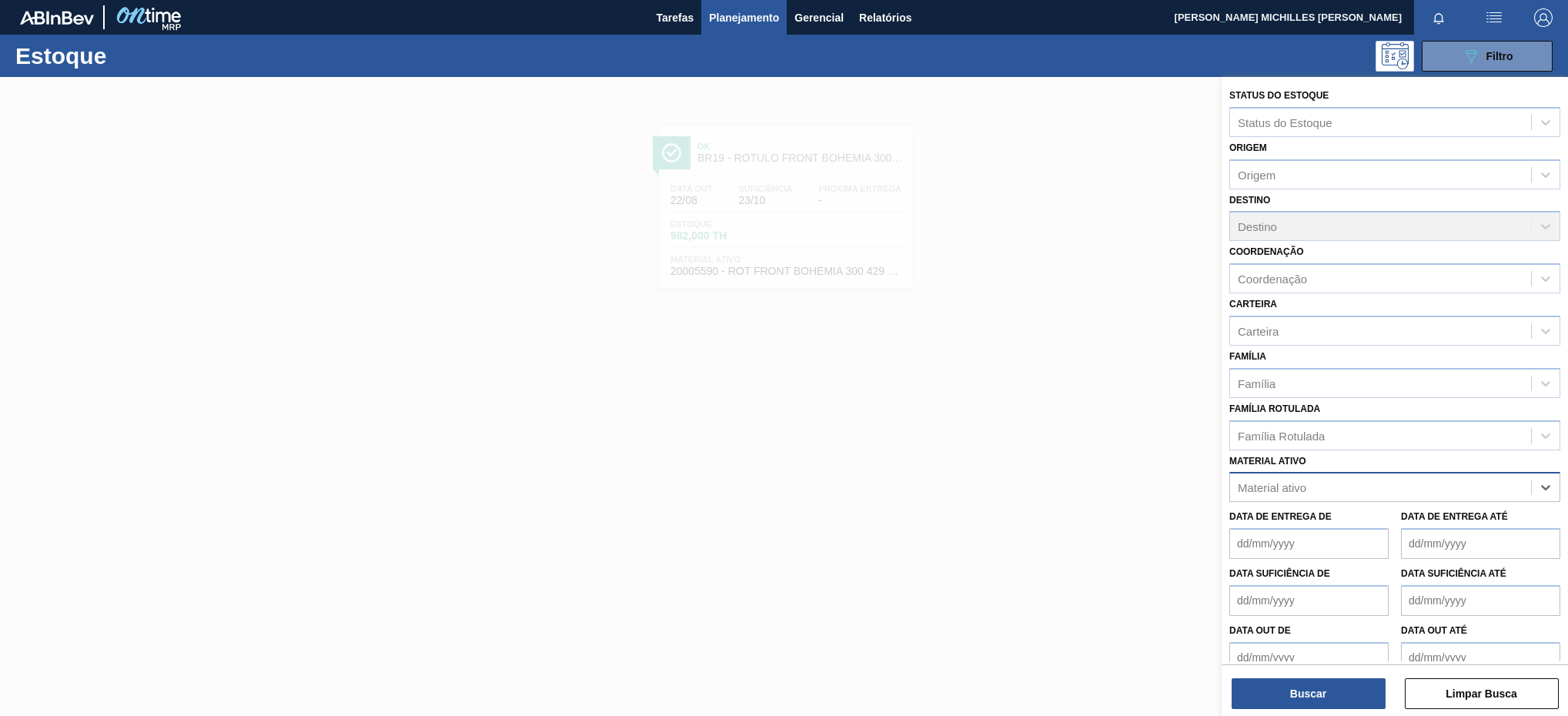
paste ativo "20005590"
type ativo "20005590"
click at [1434, 513] on div "20005590 - ROT FRONT BOHEMIA 300 429 CX96MIL" at bounding box center [1395, 525] width 331 height 28
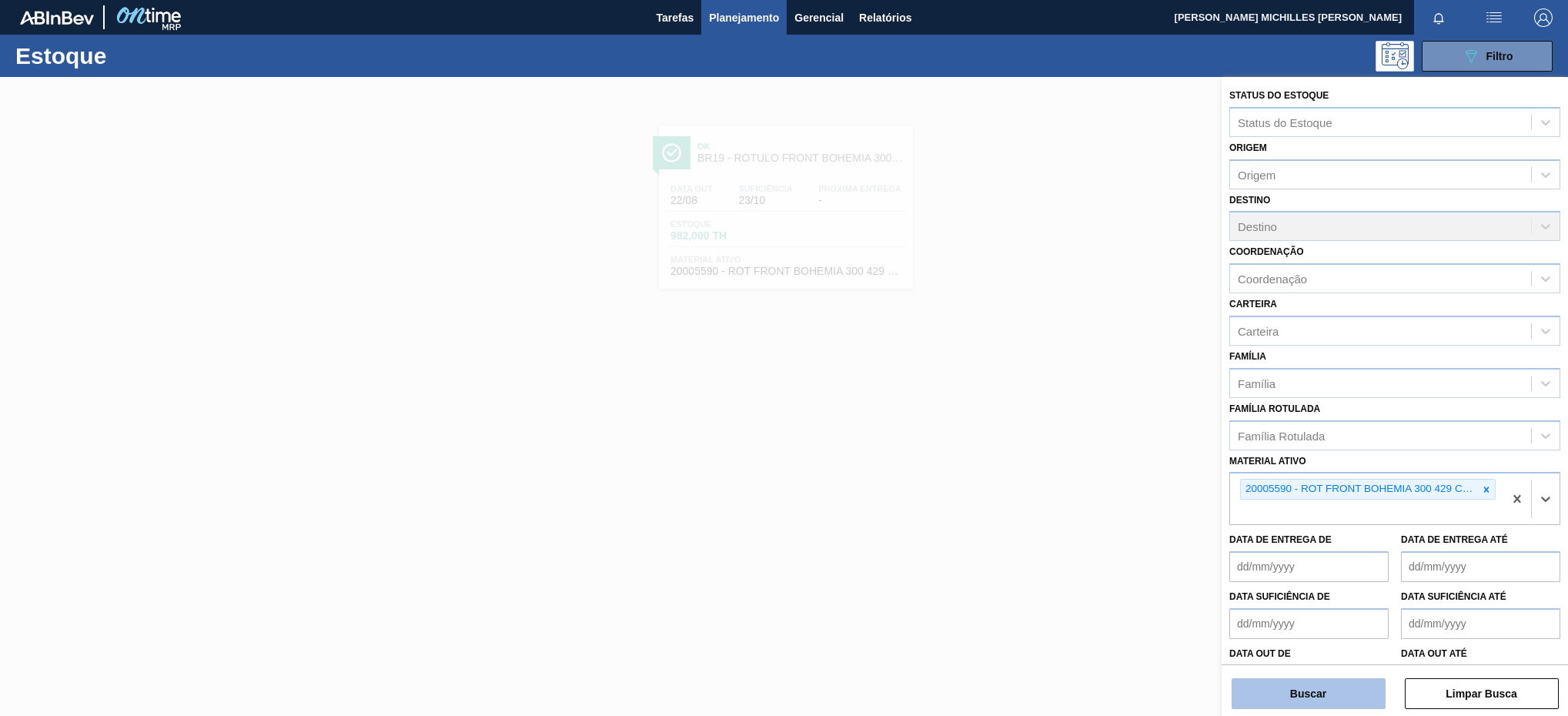
click at [1369, 683] on button "Buscar" at bounding box center [1308, 693] width 154 height 30
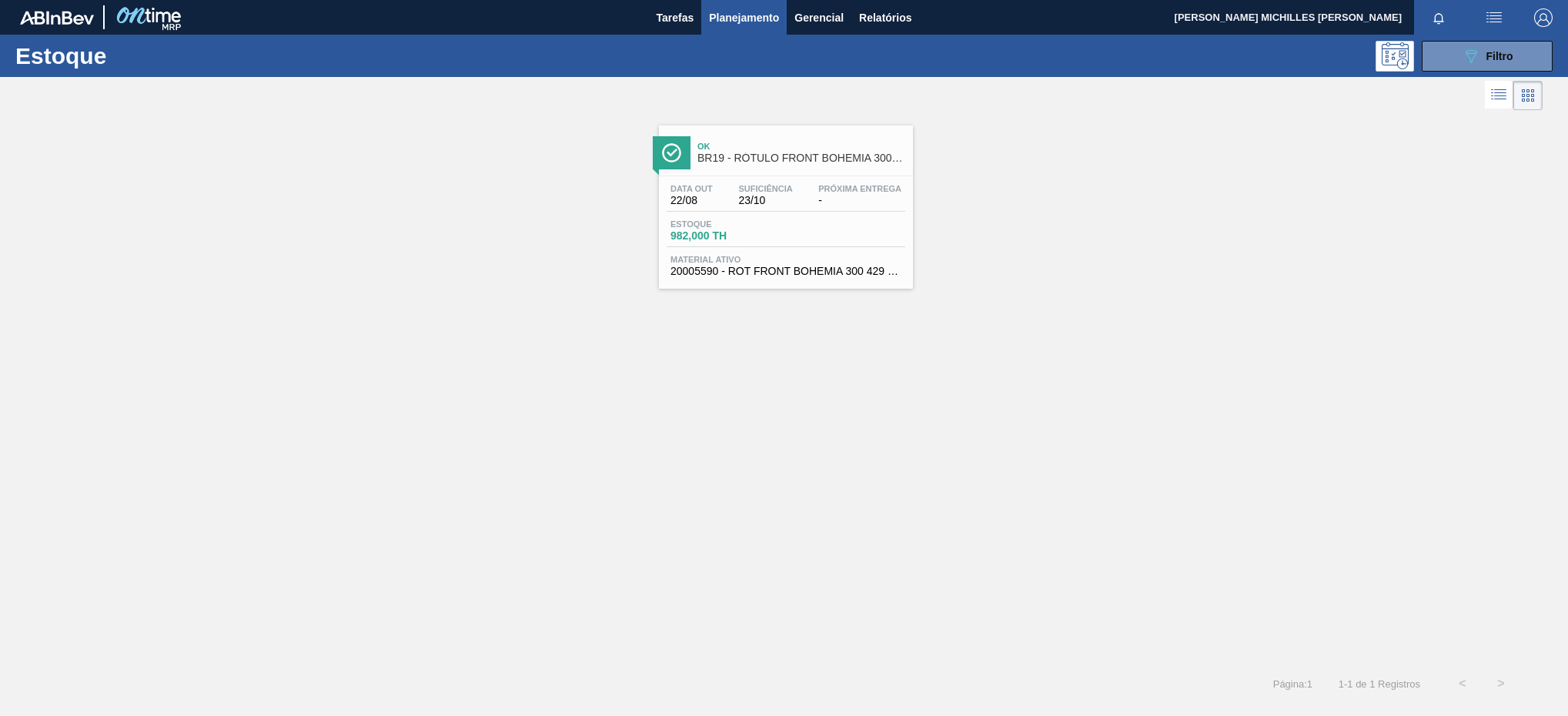
click at [825, 211] on div "Data out 22/08 Suficiência 23/10 Próxima Entrega -" at bounding box center [786, 198] width 239 height 27
